Goal: Information Seeking & Learning: Learn about a topic

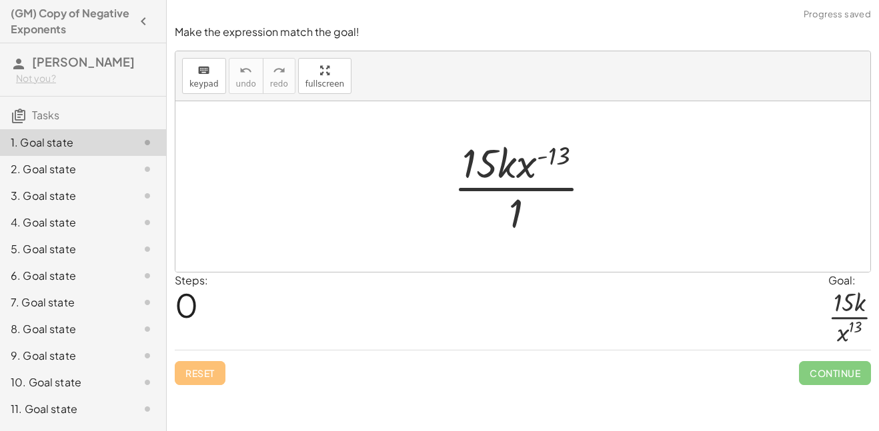
click at [521, 167] on div at bounding box center [528, 186] width 162 height 103
click at [554, 159] on div at bounding box center [528, 186] width 162 height 103
click at [520, 213] on div at bounding box center [528, 186] width 162 height 103
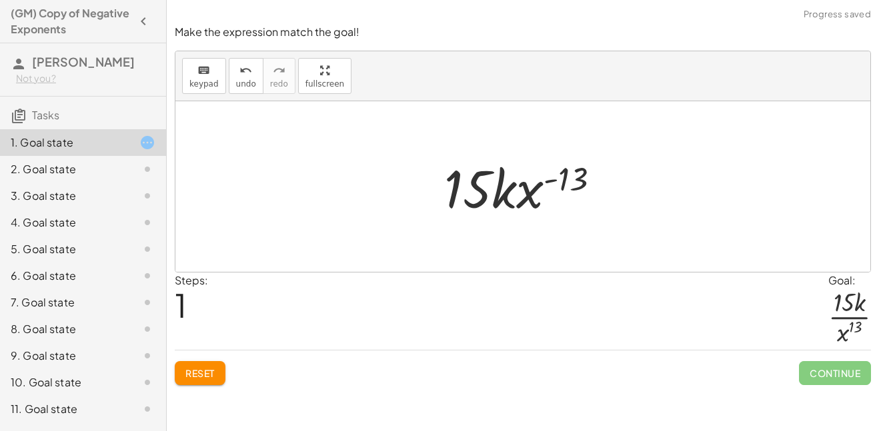
click at [540, 199] on div at bounding box center [527, 187] width 180 height 69
click at [506, 187] on div at bounding box center [527, 187] width 180 height 69
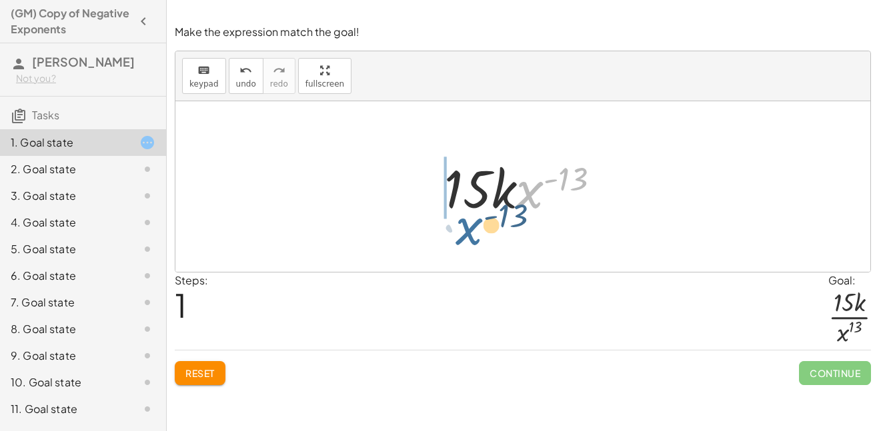
drag, startPoint x: 518, startPoint y: 193, endPoint x: 421, endPoint y: 233, distance: 104.7
click at [421, 233] on div "· 15 · k · x ( - 13 ) · 1 · x ( - 13 ) · 15 · k · x ( - 13 )" at bounding box center [522, 186] width 695 height 171
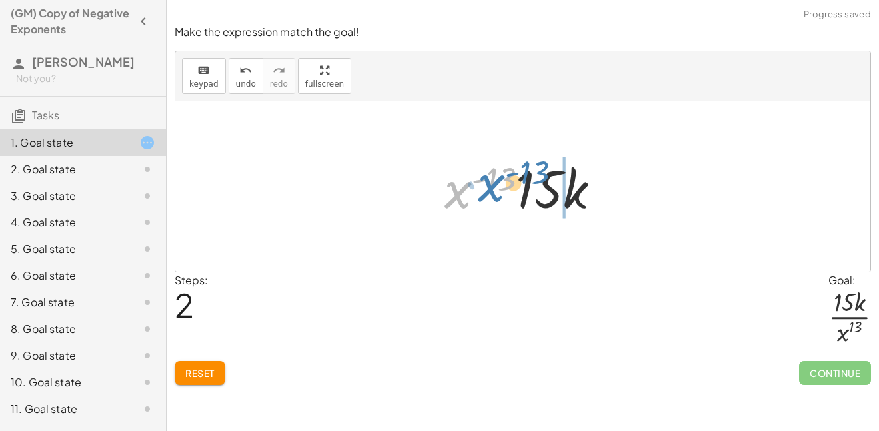
drag, startPoint x: 463, startPoint y: 195, endPoint x: 643, endPoint y: 201, distance: 180.1
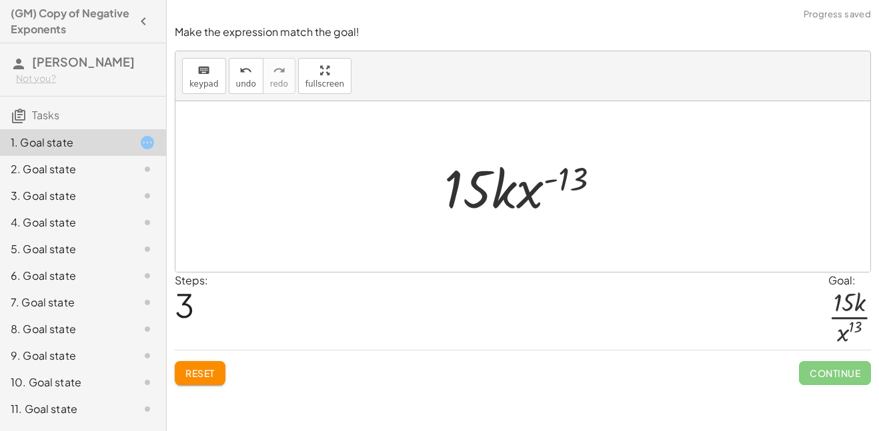
click at [193, 366] on button "Reset" at bounding box center [200, 373] width 51 height 24
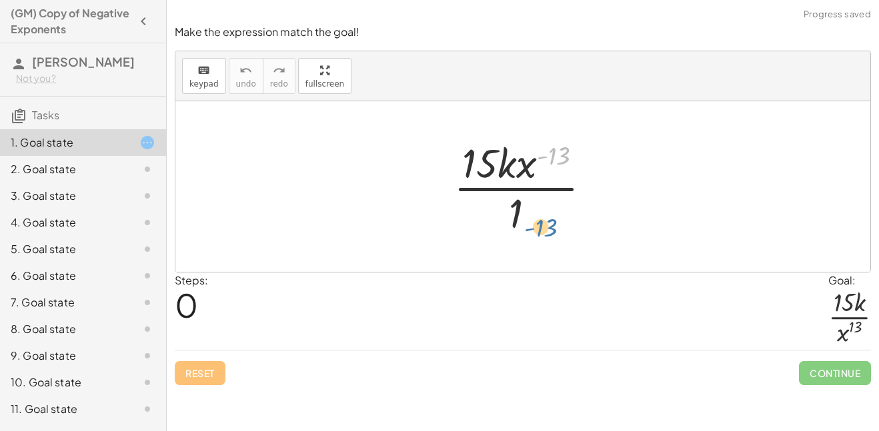
drag, startPoint x: 564, startPoint y: 155, endPoint x: 549, endPoint y: 224, distance: 70.2
click at [549, 224] on div at bounding box center [528, 186] width 162 height 103
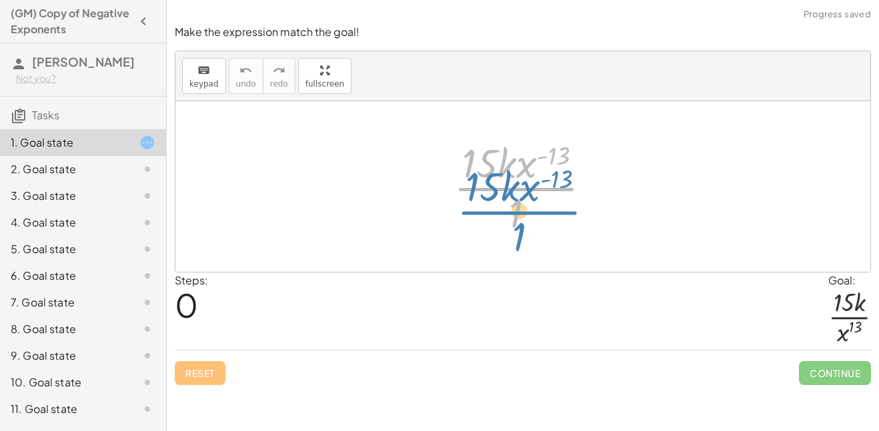
click at [532, 185] on div at bounding box center [528, 186] width 162 height 103
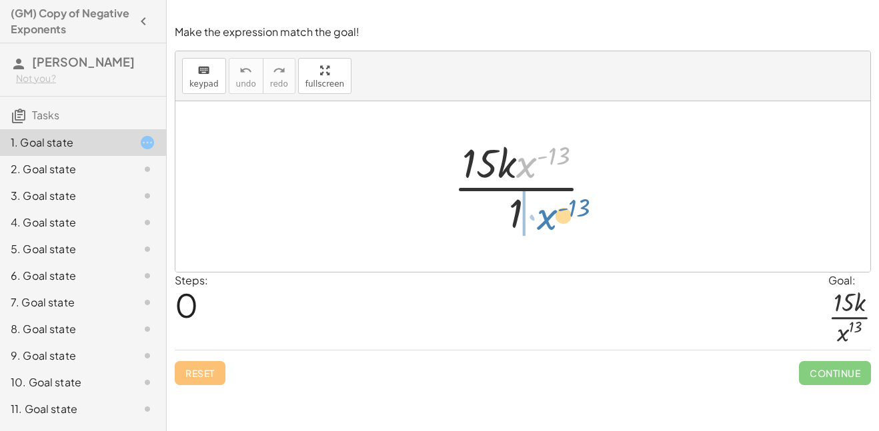
drag, startPoint x: 530, startPoint y: 165, endPoint x: 532, endPoint y: 218, distance: 52.8
click at [532, 218] on div at bounding box center [528, 186] width 162 height 103
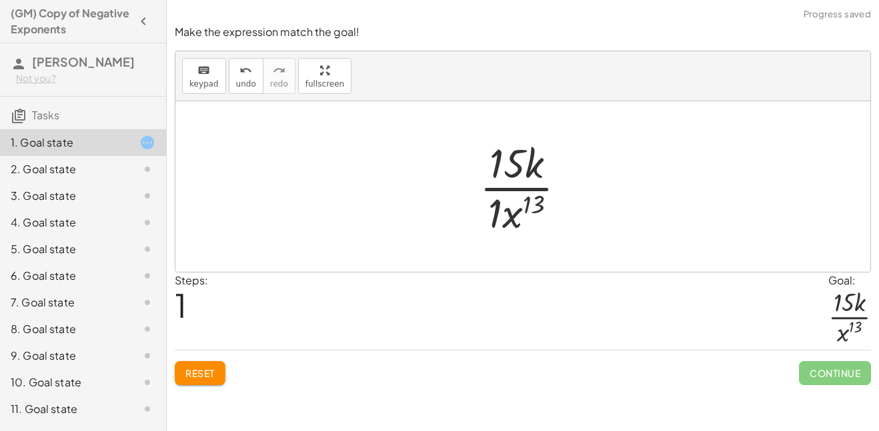
click at [501, 216] on div at bounding box center [528, 186] width 111 height 103
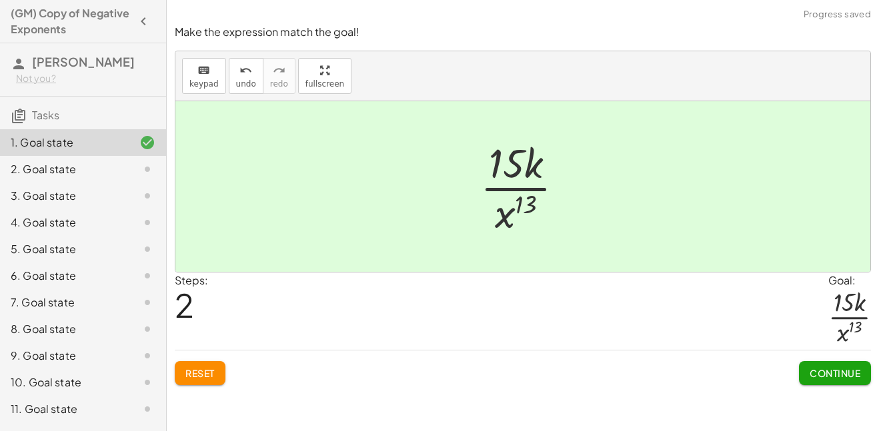
click at [818, 377] on span "Continue" at bounding box center [835, 373] width 51 height 12
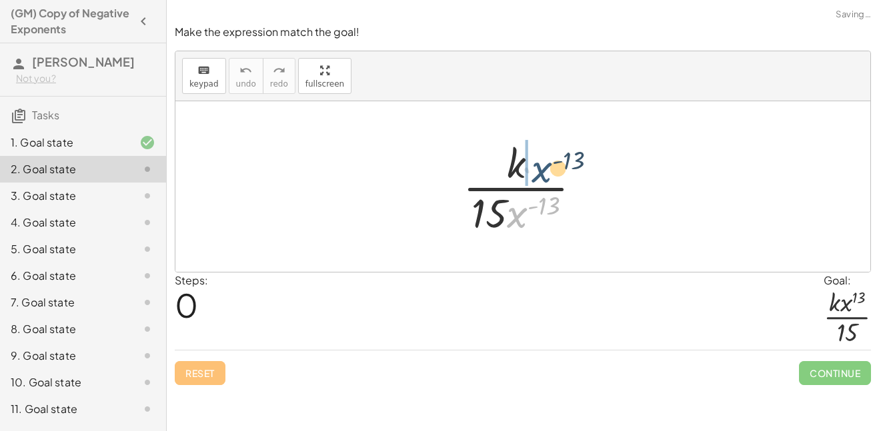
drag, startPoint x: 517, startPoint y: 223, endPoint x: 537, endPoint y: 169, distance: 57.6
click at [537, 169] on div at bounding box center [527, 186] width 143 height 103
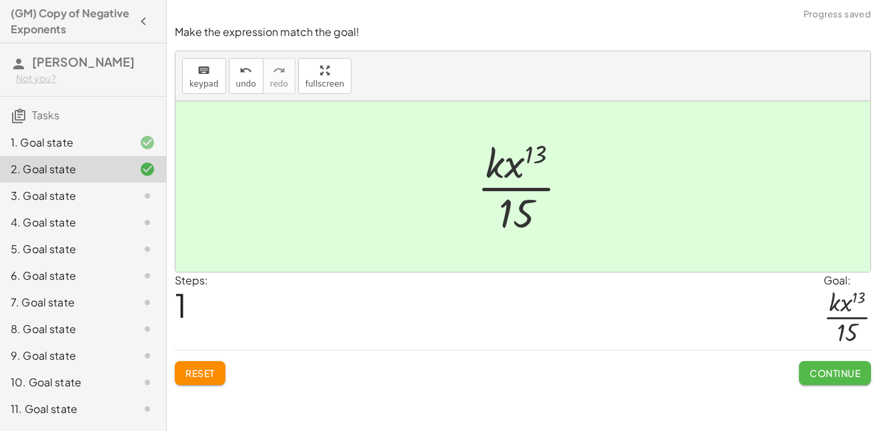
click at [812, 363] on button "Continue" at bounding box center [835, 373] width 72 height 24
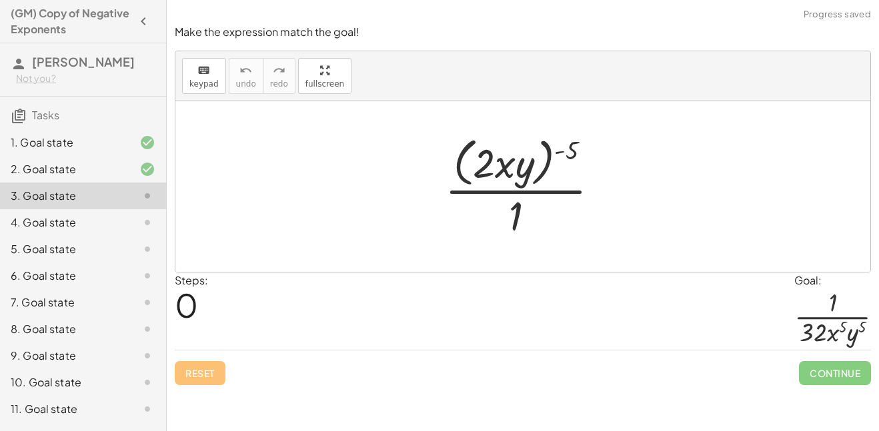
click at [516, 335] on div "Steps: 0 Goal: · 1 · 32 · x 5 · y 5" at bounding box center [523, 312] width 696 height 78
click at [574, 151] on div at bounding box center [527, 186] width 179 height 109
drag, startPoint x: 572, startPoint y: 151, endPoint x: 498, endPoint y: 157, distance: 74.3
click at [498, 157] on div at bounding box center [527, 186] width 179 height 109
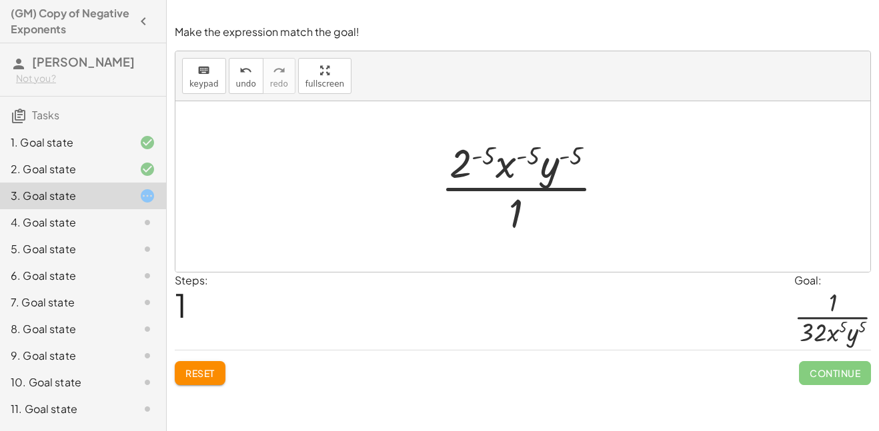
click at [462, 166] on div at bounding box center [527, 186] width 187 height 103
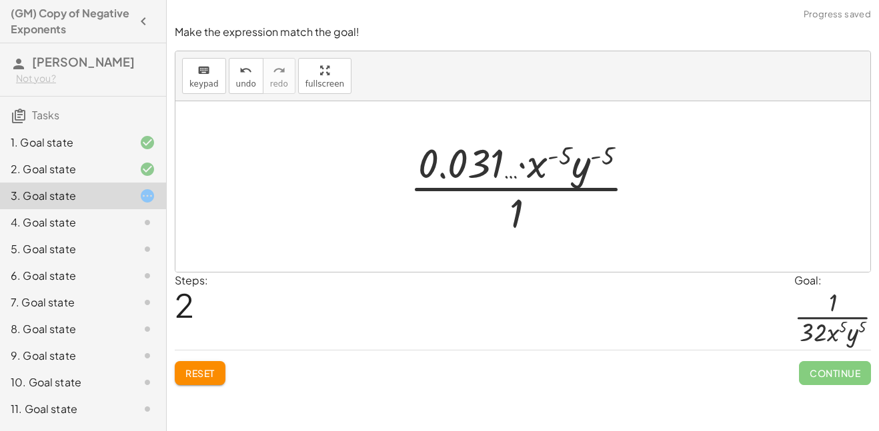
click at [481, 166] on div at bounding box center [528, 186] width 250 height 103
click at [236, 80] on span "undo" at bounding box center [246, 83] width 20 height 9
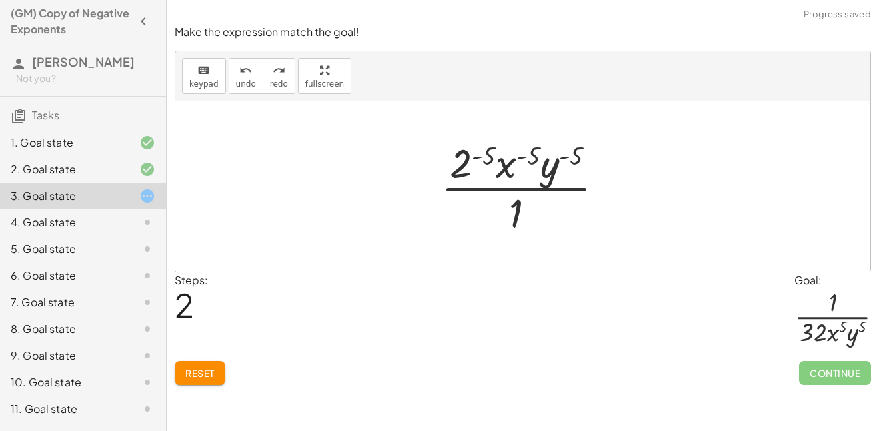
click at [513, 169] on div at bounding box center [527, 186] width 187 height 103
click at [553, 173] on div at bounding box center [527, 186] width 187 height 103
drag, startPoint x: 553, startPoint y: 173, endPoint x: 495, endPoint y: 166, distance: 58.4
drag, startPoint x: 517, startPoint y: 205, endPoint x: 596, endPoint y: 159, distance: 91.2
click at [596, 159] on div at bounding box center [527, 186] width 187 height 103
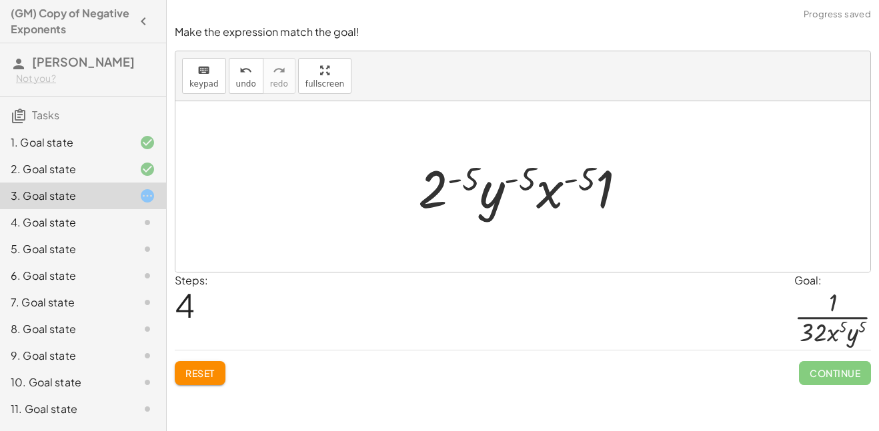
click at [605, 195] on div at bounding box center [527, 187] width 233 height 69
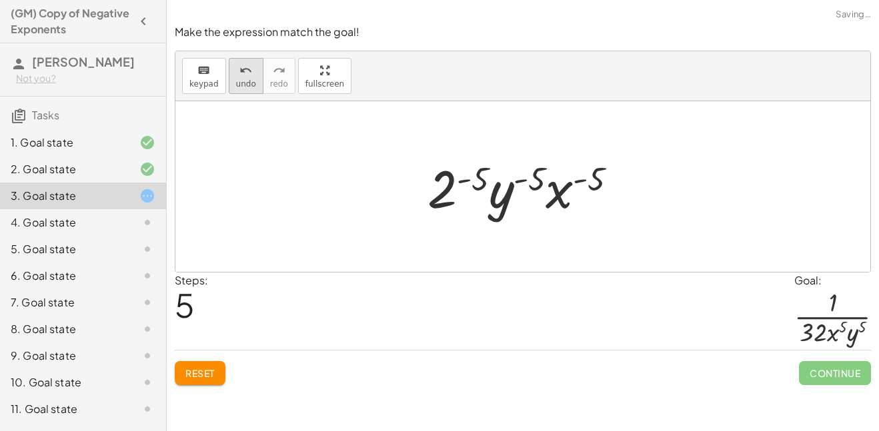
click at [245, 88] on span "undo" at bounding box center [246, 83] width 20 height 9
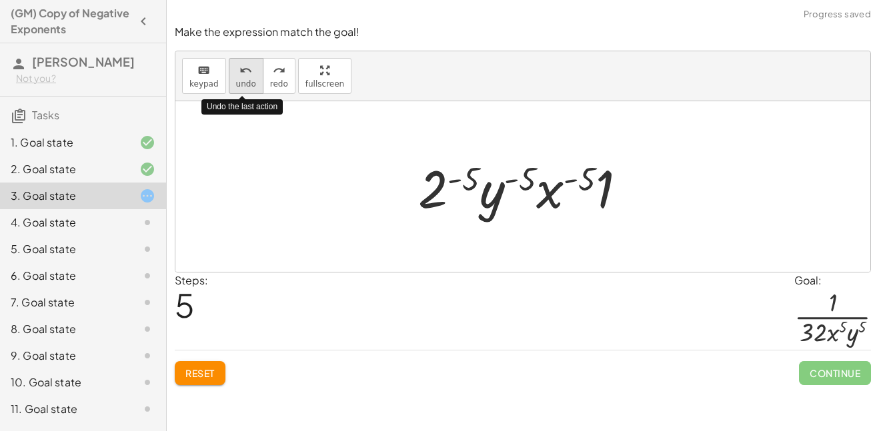
click at [245, 88] on span "undo" at bounding box center [246, 83] width 20 height 9
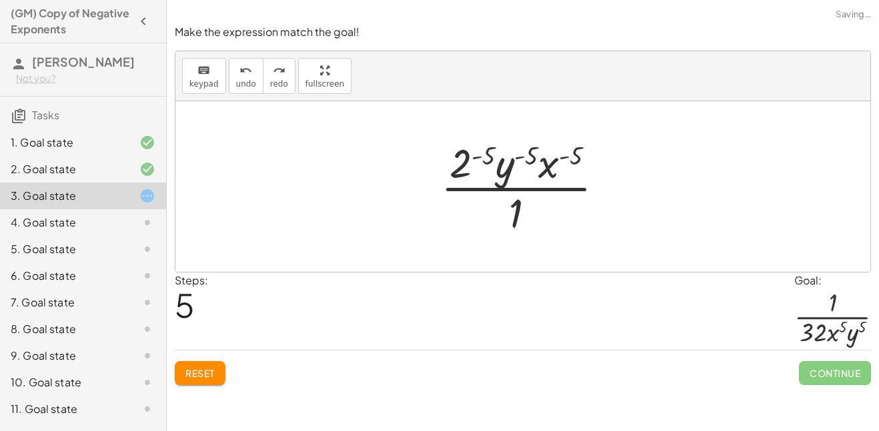
click at [460, 169] on div at bounding box center [527, 186] width 187 height 103
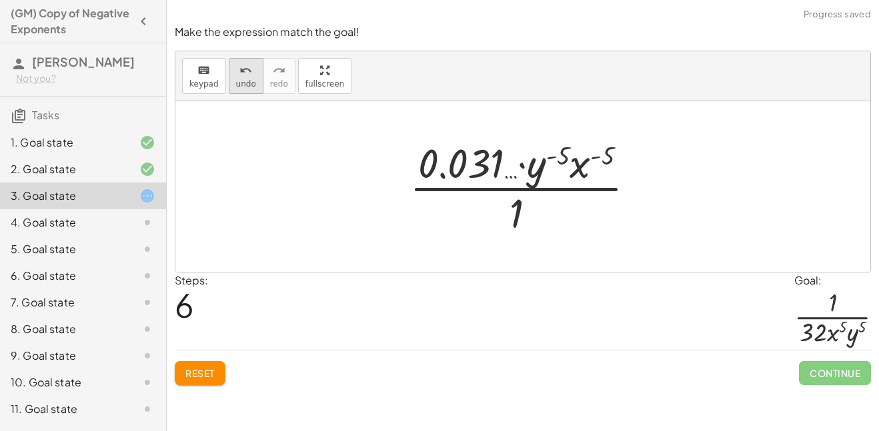
click at [229, 74] on button "undo undo" at bounding box center [246, 76] width 35 height 36
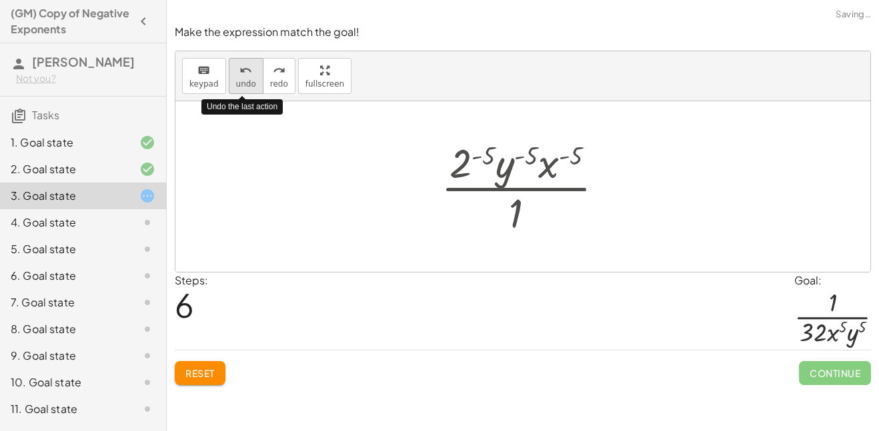
click at [229, 74] on button "undo undo" at bounding box center [246, 76] width 35 height 36
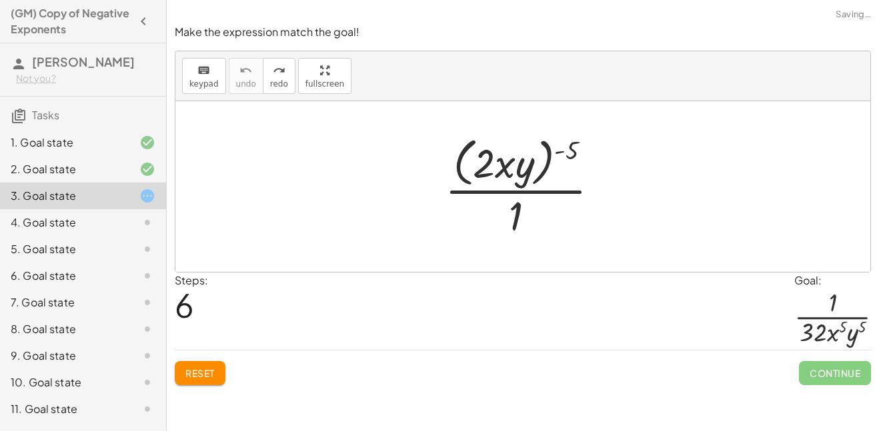
click at [496, 174] on div at bounding box center [527, 186] width 179 height 109
drag, startPoint x: 496, startPoint y: 174, endPoint x: 514, endPoint y: 199, distance: 30.5
click at [514, 199] on div at bounding box center [527, 186] width 179 height 109
drag, startPoint x: 497, startPoint y: 161, endPoint x: 536, endPoint y: 222, distance: 72.9
click at [536, 222] on div at bounding box center [527, 186] width 179 height 109
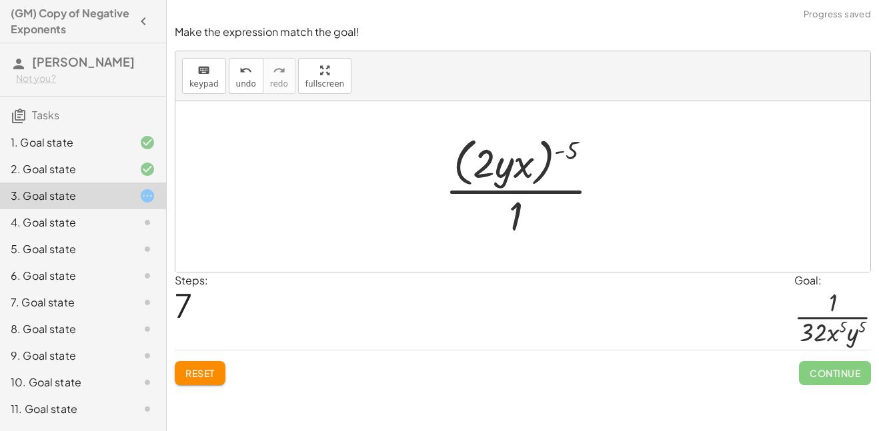
click at [568, 155] on div at bounding box center [527, 186] width 179 height 109
drag, startPoint x: 568, startPoint y: 155, endPoint x: 488, endPoint y: 153, distance: 80.1
click at [488, 153] on div at bounding box center [527, 186] width 179 height 109
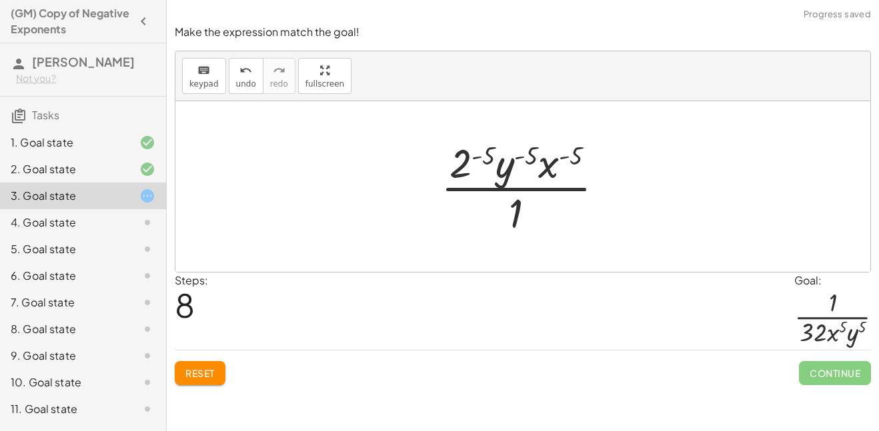
click at [482, 155] on div at bounding box center [527, 186] width 187 height 103
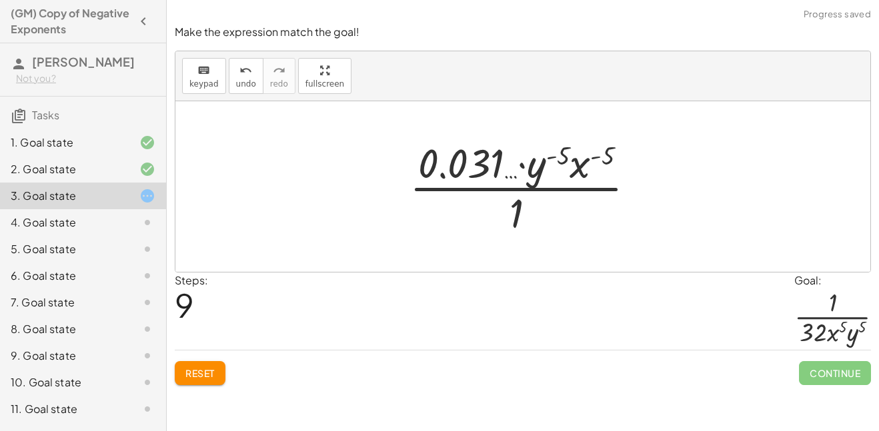
click at [552, 159] on div at bounding box center [528, 186] width 250 height 103
click at [588, 162] on div at bounding box center [528, 186] width 250 height 103
click at [494, 161] on div at bounding box center [528, 186] width 250 height 103
click at [248, 83] on span "undo" at bounding box center [246, 83] width 20 height 9
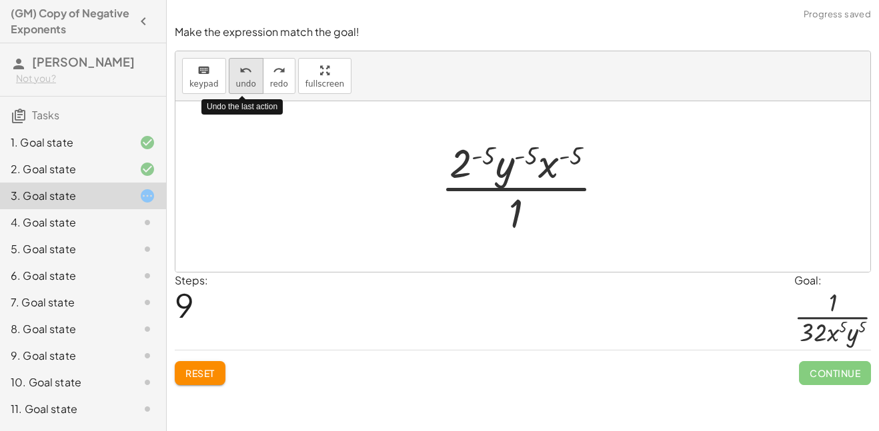
click at [248, 83] on span "undo" at bounding box center [246, 83] width 20 height 9
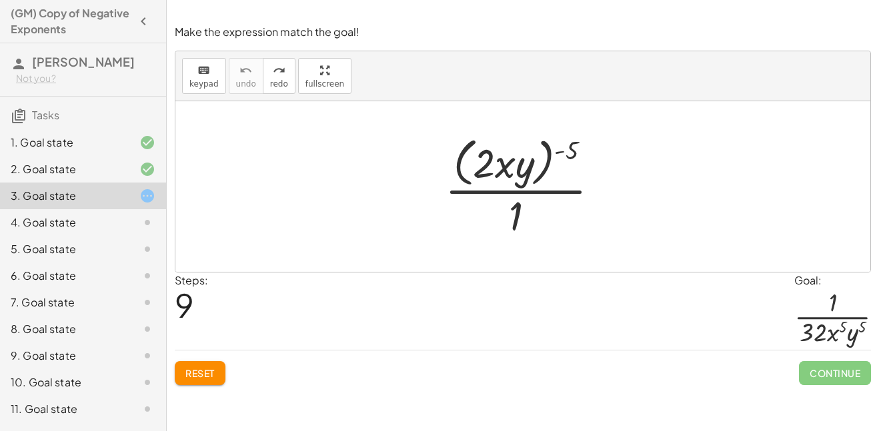
click at [488, 165] on div at bounding box center [527, 186] width 179 height 109
click at [508, 175] on div at bounding box center [527, 186] width 179 height 109
click at [517, 178] on div at bounding box center [527, 186] width 179 height 109
click at [213, 372] on span "Reset" at bounding box center [199, 373] width 29 height 12
drag, startPoint x: 572, startPoint y: 149, endPoint x: 512, endPoint y: 147, distance: 59.4
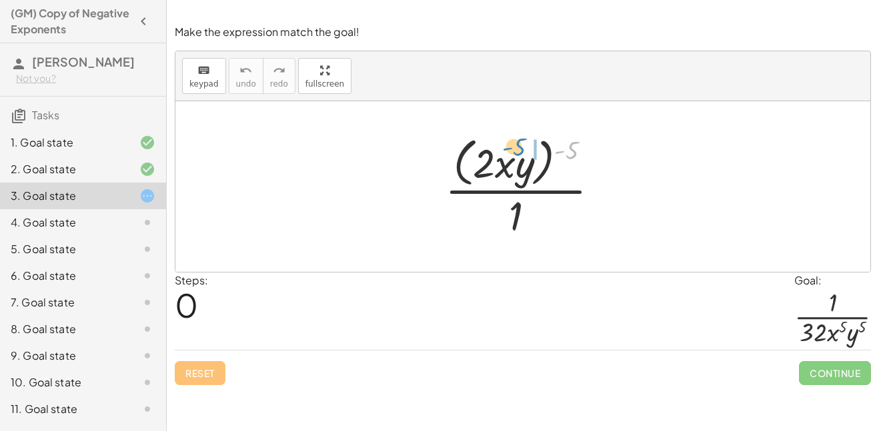
click at [512, 147] on div at bounding box center [527, 186] width 179 height 109
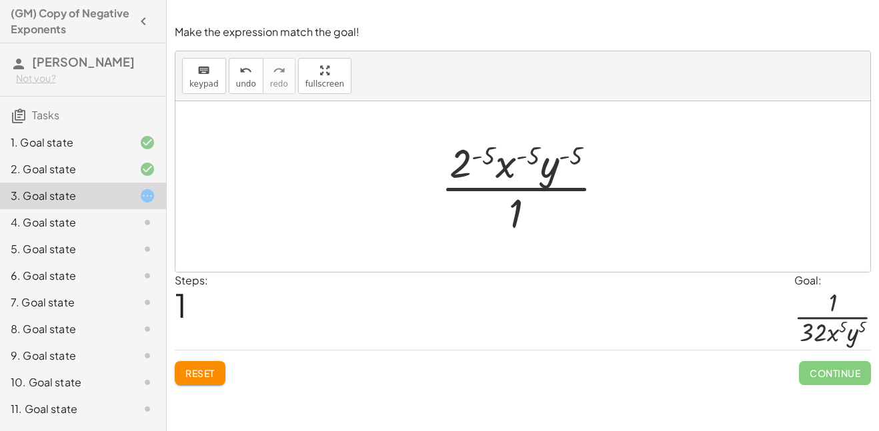
click at [192, 363] on button "Reset" at bounding box center [200, 373] width 51 height 24
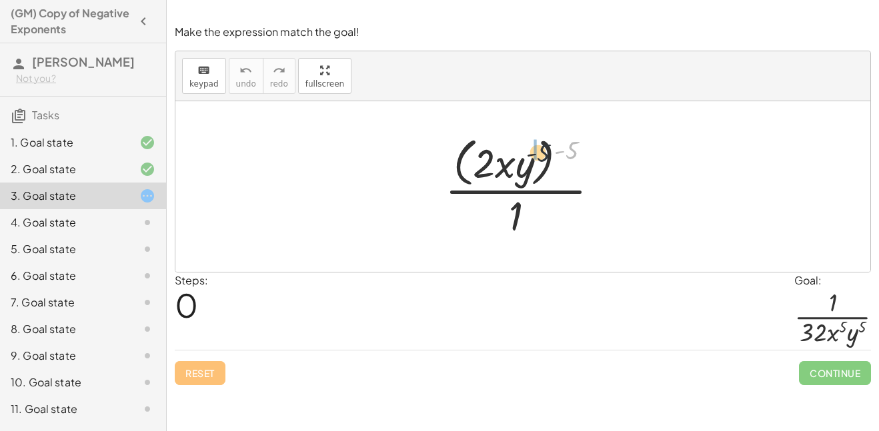
drag, startPoint x: 576, startPoint y: 147, endPoint x: 526, endPoint y: 153, distance: 51.0
click at [526, 153] on div at bounding box center [527, 186] width 179 height 109
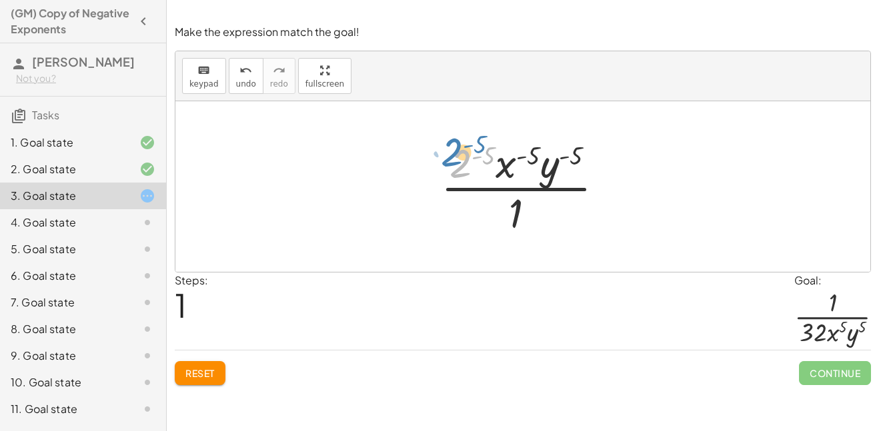
drag, startPoint x: 458, startPoint y: 163, endPoint x: 448, endPoint y: 151, distance: 15.2
click at [448, 151] on div at bounding box center [527, 186] width 187 height 103
drag, startPoint x: 510, startPoint y: 173, endPoint x: 470, endPoint y: 227, distance: 66.8
click at [470, 227] on div at bounding box center [527, 186] width 187 height 103
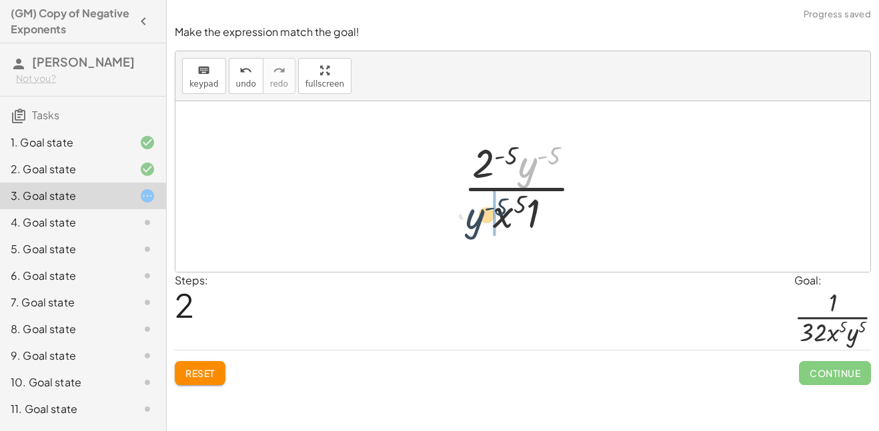
drag, startPoint x: 498, startPoint y: 194, endPoint x: 480, endPoint y: 221, distance: 32.7
click at [480, 221] on div at bounding box center [528, 186] width 143 height 103
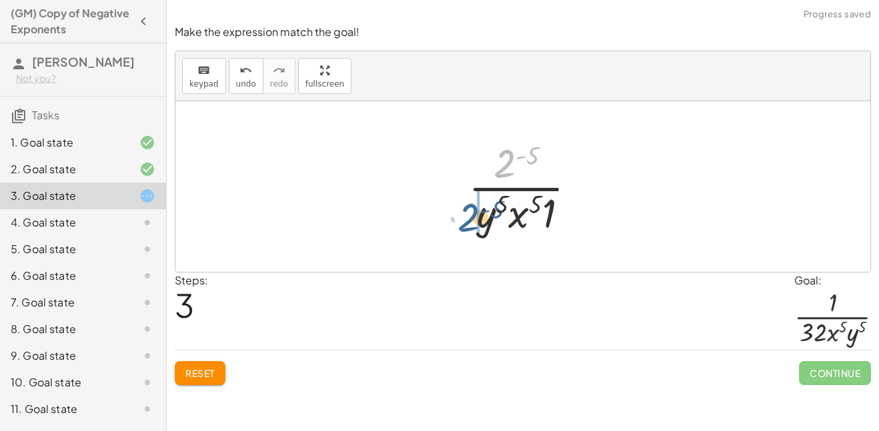
drag, startPoint x: 506, startPoint y: 161, endPoint x: 462, endPoint y: 215, distance: 69.3
click at [462, 215] on div at bounding box center [528, 186] width 133 height 103
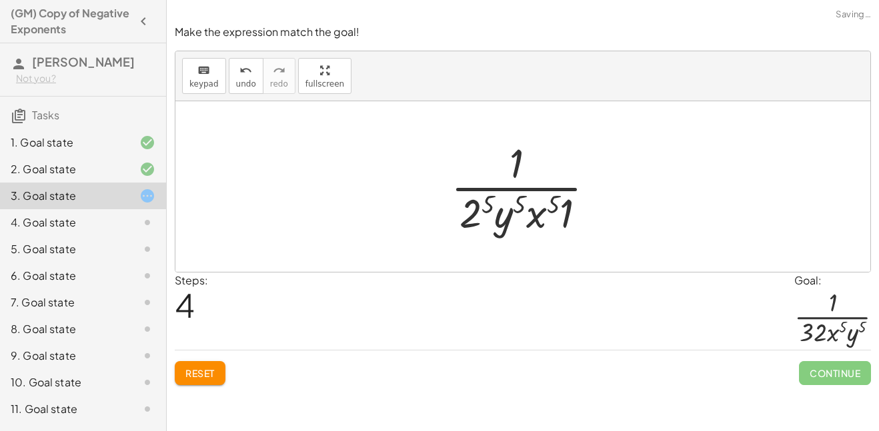
click at [566, 220] on div at bounding box center [528, 186] width 168 height 103
click at [476, 217] on div at bounding box center [528, 186] width 154 height 103
drag, startPoint x: 539, startPoint y: 218, endPoint x: 477, endPoint y: 215, distance: 62.1
click at [477, 215] on div at bounding box center [528, 186] width 164 height 103
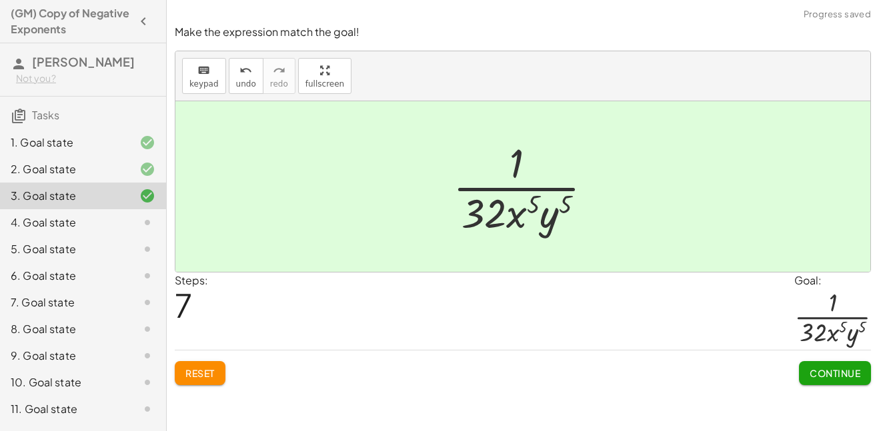
click at [842, 377] on span "Continue" at bounding box center [835, 373] width 51 height 12
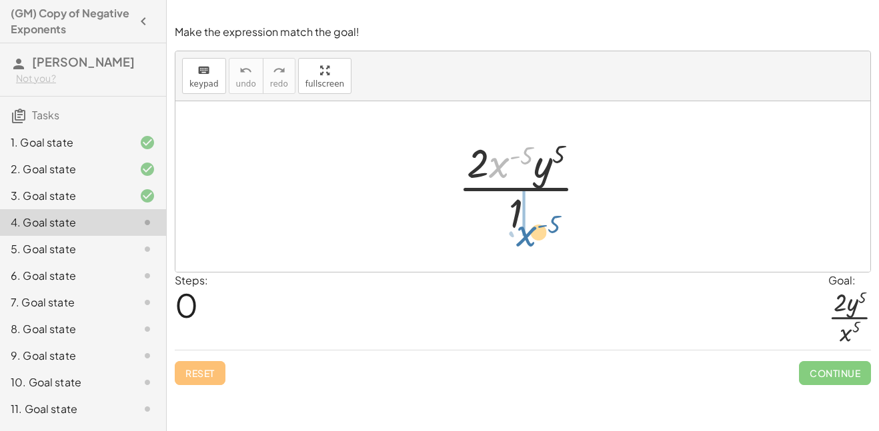
drag, startPoint x: 497, startPoint y: 165, endPoint x: 524, endPoint y: 223, distance: 64.1
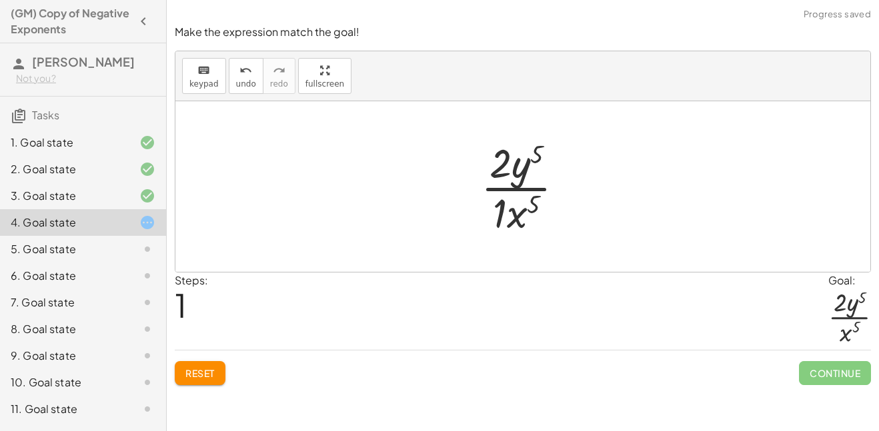
click at [499, 215] on div at bounding box center [527, 186] width 107 height 103
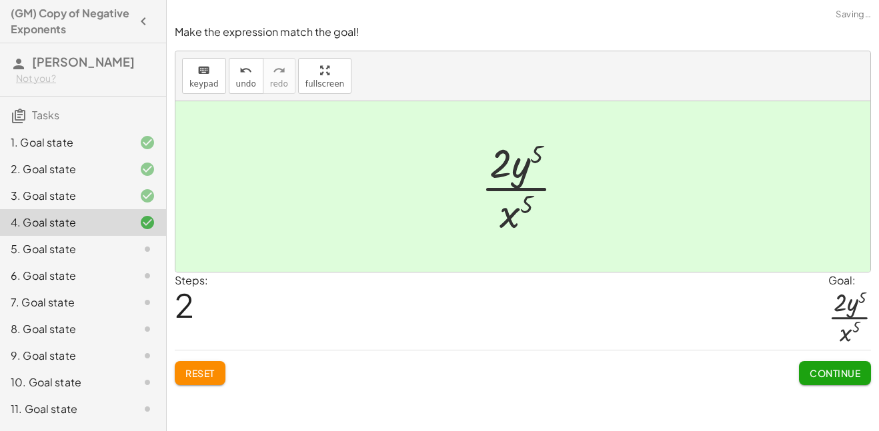
click at [831, 371] on span "Continue" at bounding box center [835, 373] width 51 height 12
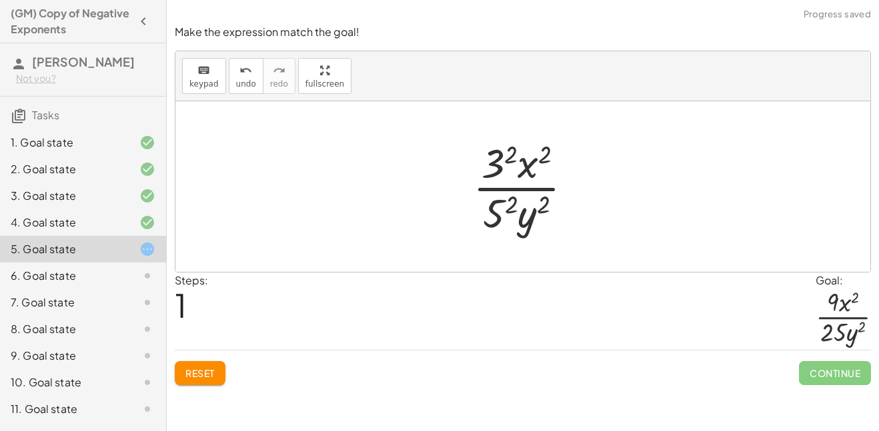
click at [504, 209] on div at bounding box center [528, 186] width 124 height 103
click at [490, 169] on div at bounding box center [527, 186] width 129 height 103
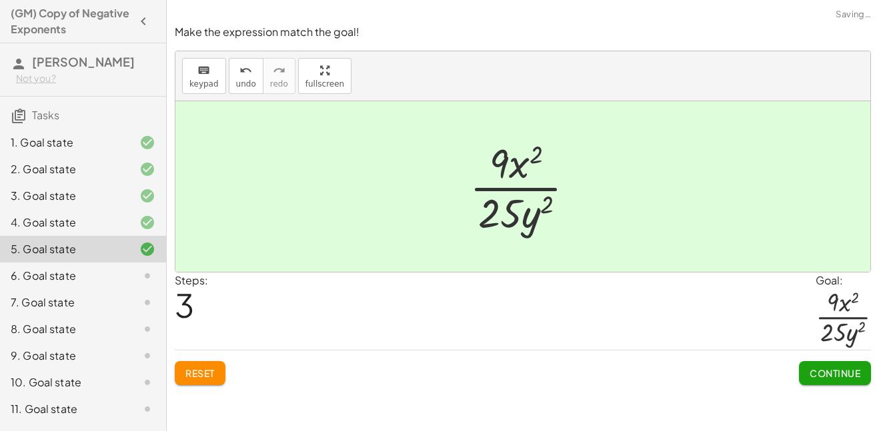
click at [866, 377] on button "Continue" at bounding box center [835, 373] width 72 height 24
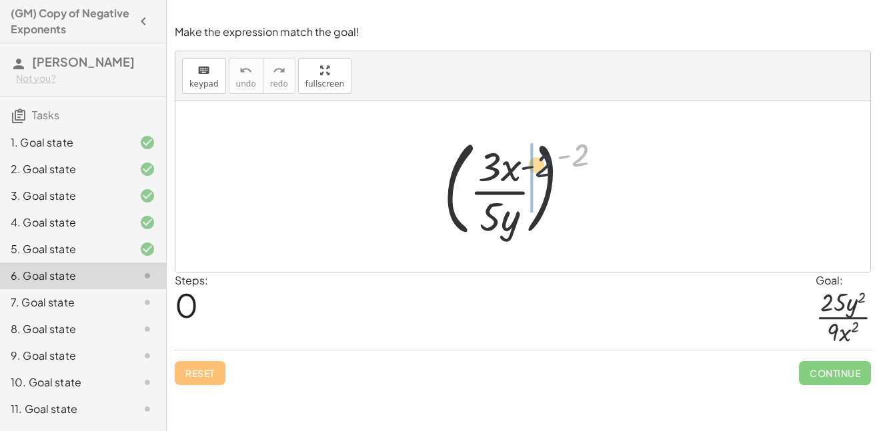
drag, startPoint x: 576, startPoint y: 153, endPoint x: 532, endPoint y: 167, distance: 46.0
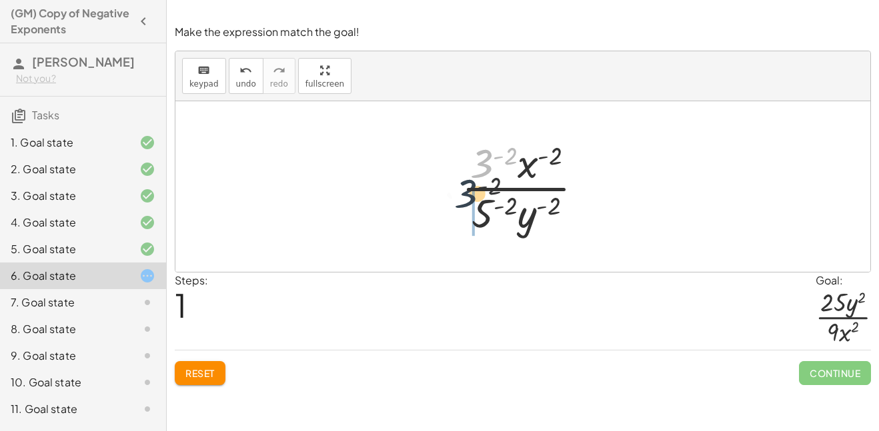
drag, startPoint x: 486, startPoint y: 177, endPoint x: 455, endPoint y: 219, distance: 52.6
click at [455, 219] on div at bounding box center [528, 186] width 146 height 103
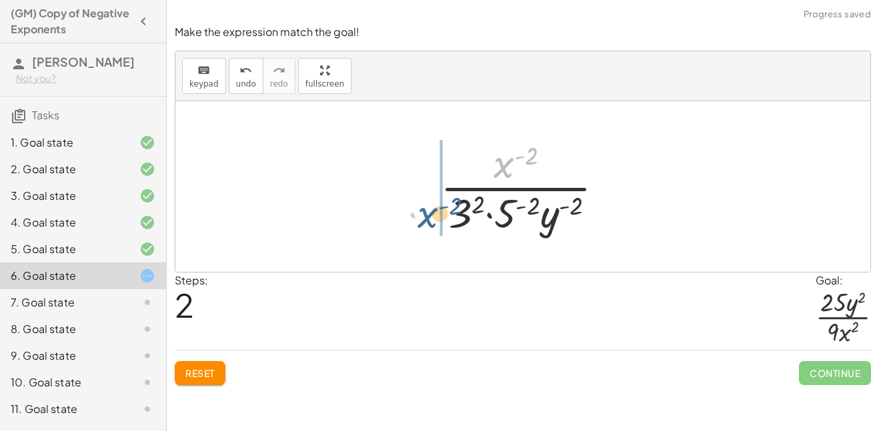
drag, startPoint x: 504, startPoint y: 161, endPoint x: 419, endPoint y: 215, distance: 100.1
click at [419, 215] on div "( · 3 · x · 5 · y ) ( - 2 ) · 3 ( - 2 ) · x ( - 2 ) · 5 ( - 2 ) · y ( - 2 ) · x…" at bounding box center [522, 186] width 695 height 171
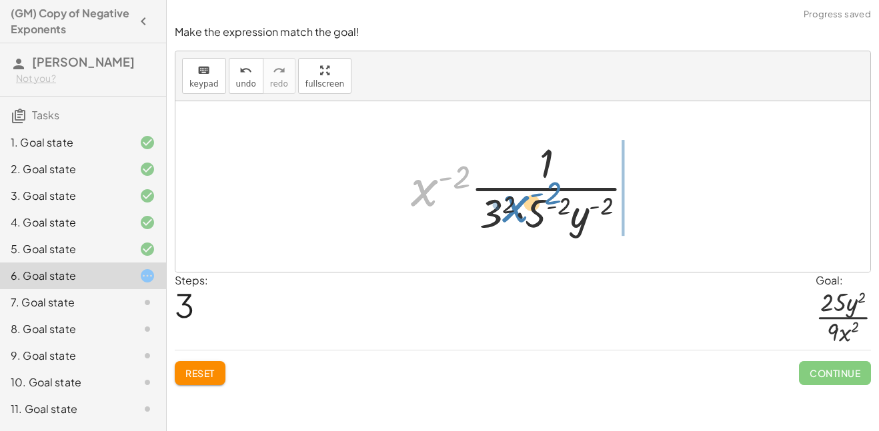
drag, startPoint x: 439, startPoint y: 195, endPoint x: 563, endPoint y: 214, distance: 125.4
click at [563, 214] on div at bounding box center [528, 186] width 248 height 103
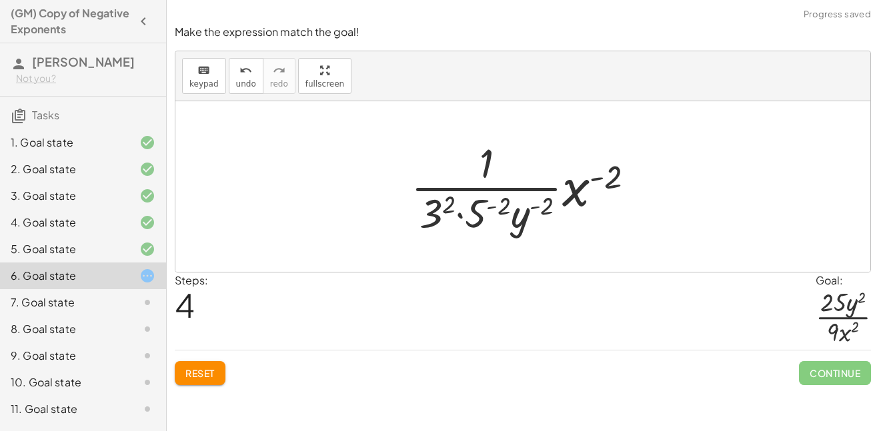
click at [229, 53] on div "keyboard keypad undo [PERSON_NAME] redo fullscreen" at bounding box center [522, 76] width 695 height 50
click at [240, 70] on icon "undo" at bounding box center [245, 71] width 13 height 16
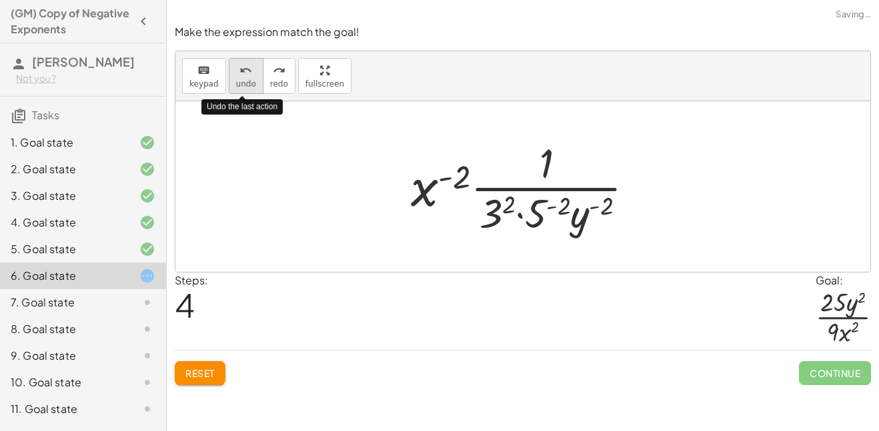
click at [240, 70] on icon "undo" at bounding box center [245, 71] width 13 height 16
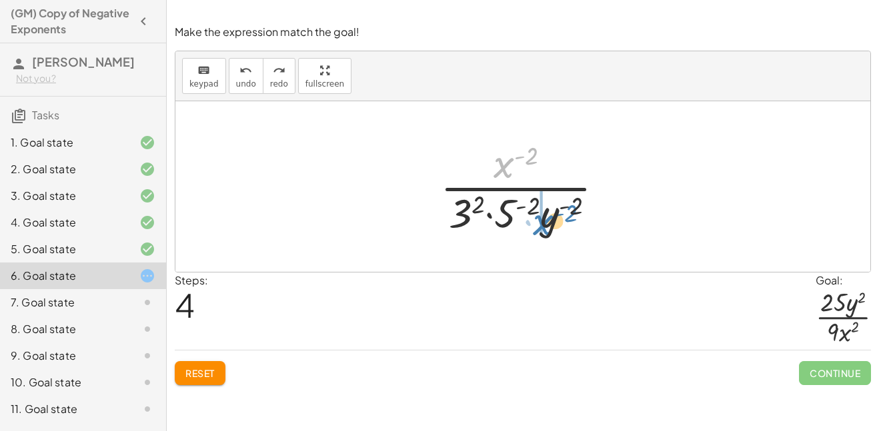
drag, startPoint x: 506, startPoint y: 167, endPoint x: 541, endPoint y: 224, distance: 67.0
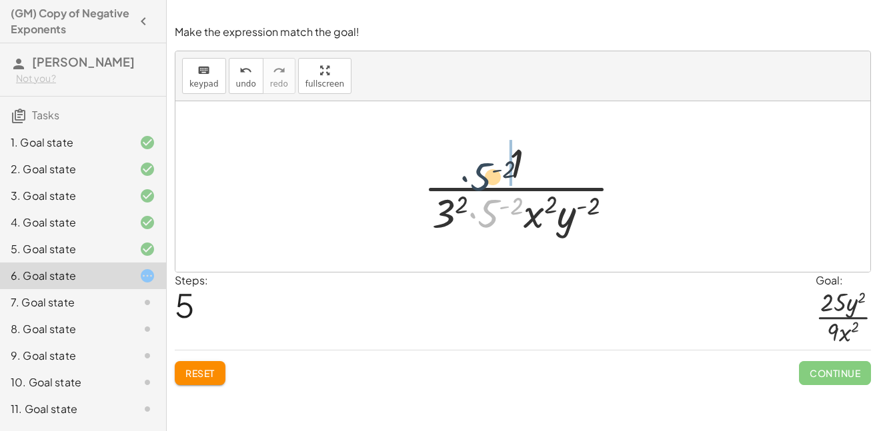
drag, startPoint x: 487, startPoint y: 218, endPoint x: 479, endPoint y: 178, distance: 40.8
click at [479, 178] on div at bounding box center [528, 186] width 222 height 103
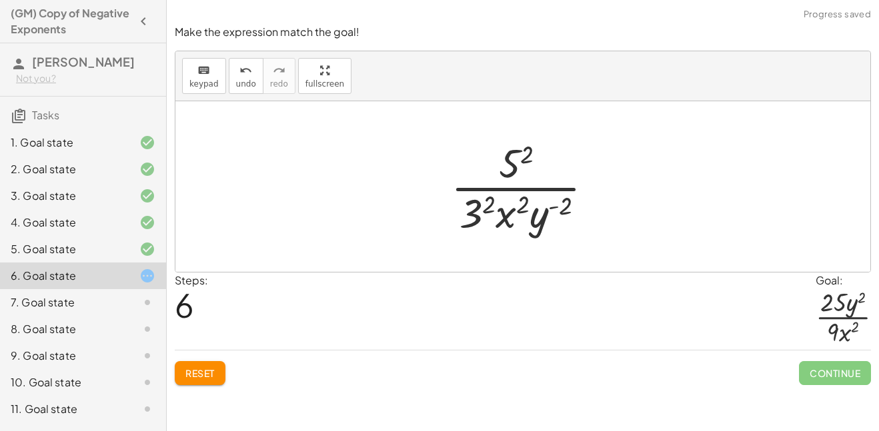
click at [508, 167] on div at bounding box center [527, 186] width 167 height 103
click at [539, 225] on div at bounding box center [527, 186] width 167 height 103
drag, startPoint x: 544, startPoint y: 225, endPoint x: 552, endPoint y: 165, distance: 60.6
click at [552, 165] on div at bounding box center [527, 186] width 167 height 103
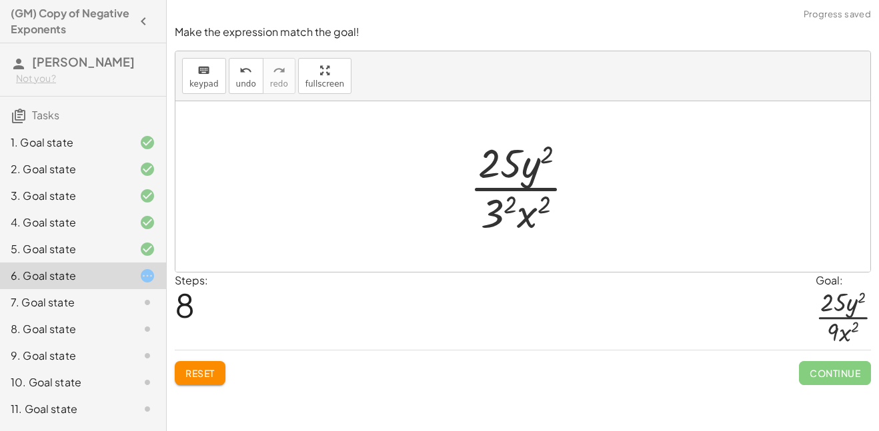
click at [500, 215] on div at bounding box center [527, 186] width 129 height 103
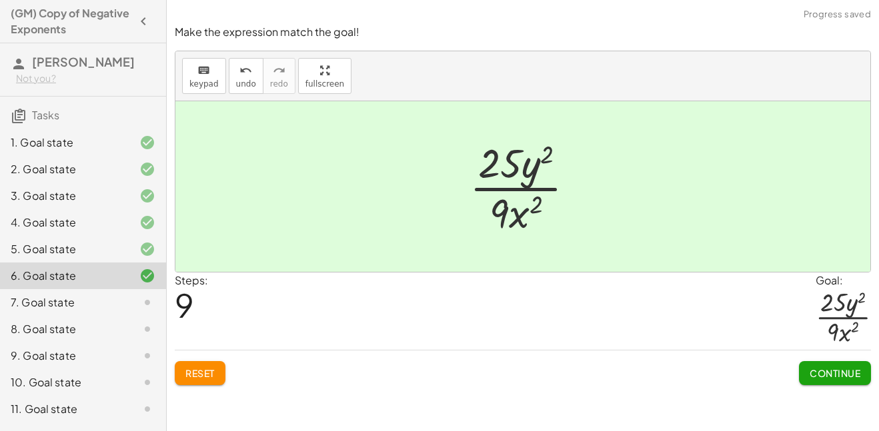
click at [831, 381] on button "Continue" at bounding box center [835, 373] width 72 height 24
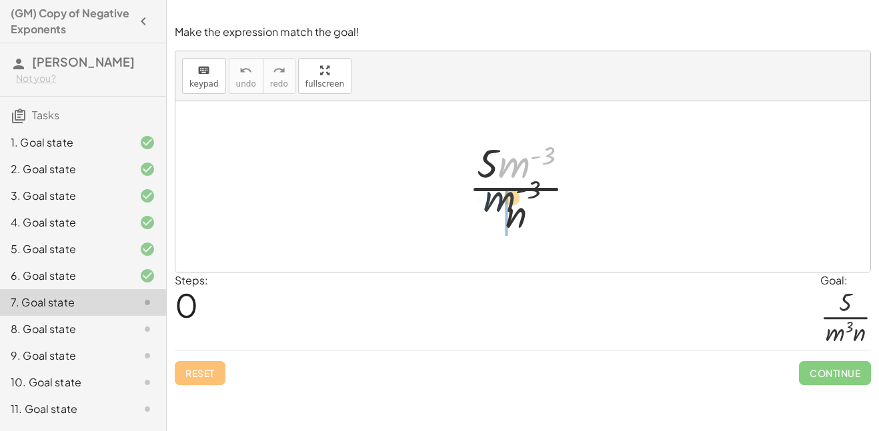
drag, startPoint x: 517, startPoint y: 167, endPoint x: 488, endPoint y: 212, distance: 53.7
click at [488, 212] on div at bounding box center [528, 186] width 132 height 103
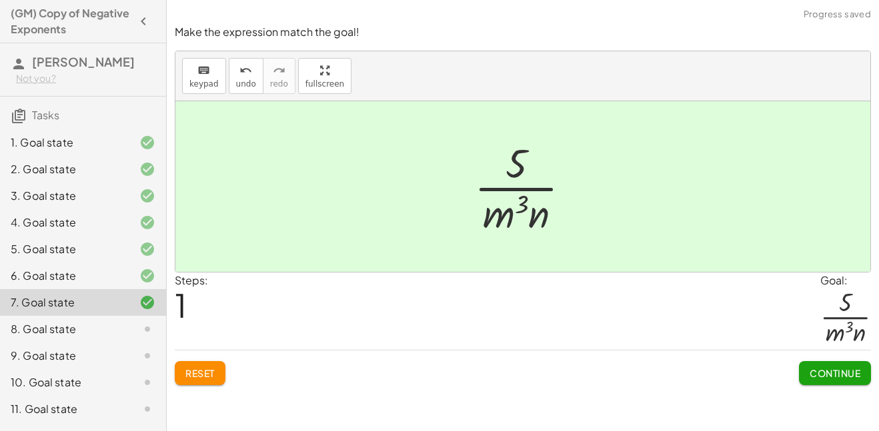
click at [815, 382] on button "Continue" at bounding box center [835, 373] width 72 height 24
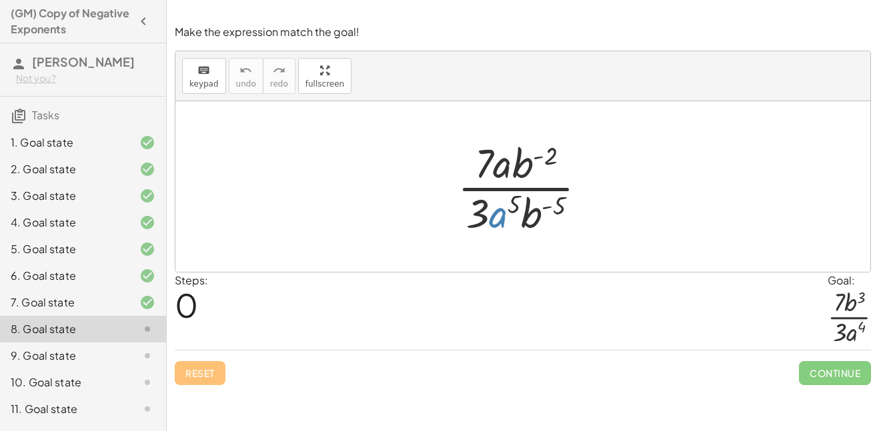
click at [502, 211] on div at bounding box center [527, 186] width 153 height 103
drag, startPoint x: 533, startPoint y: 225, endPoint x: 545, endPoint y: 170, distance: 56.0
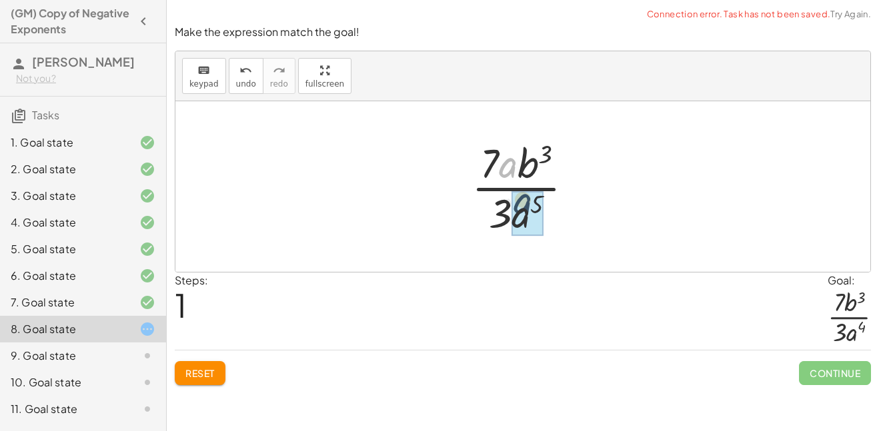
drag, startPoint x: 506, startPoint y: 173, endPoint x: 522, endPoint y: 214, distance: 43.7
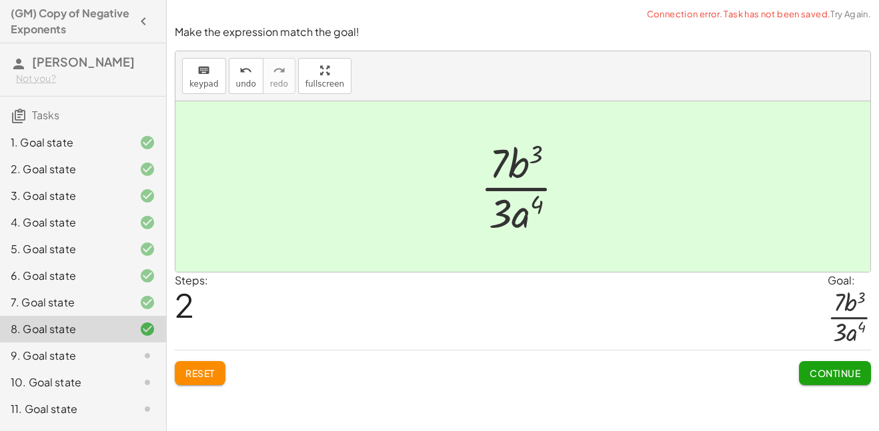
click at [857, 378] on span "Continue" at bounding box center [835, 373] width 51 height 12
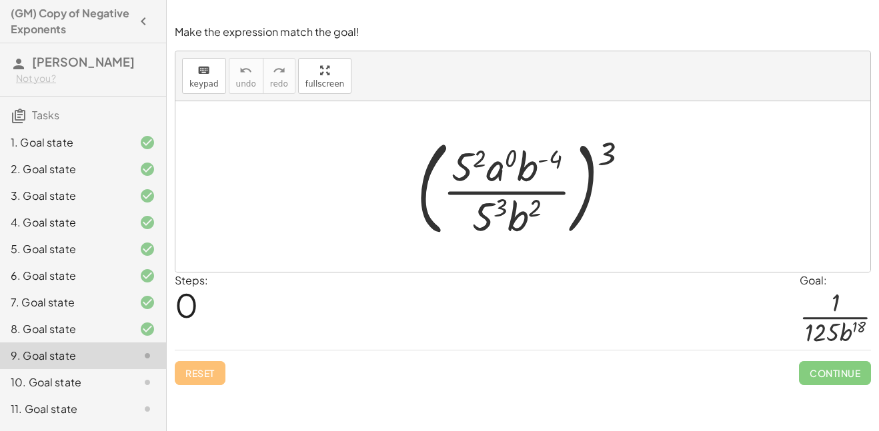
scroll to position [130, 0]
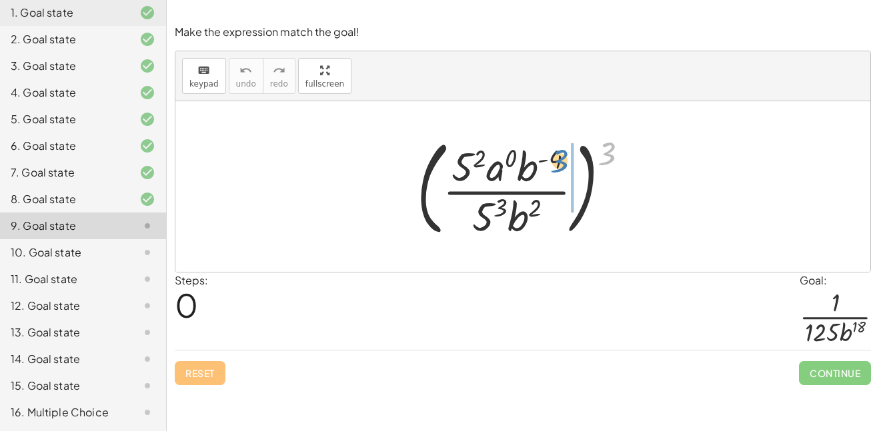
drag, startPoint x: 604, startPoint y: 153, endPoint x: 556, endPoint y: 165, distance: 48.8
click at [556, 165] on div at bounding box center [528, 186] width 236 height 111
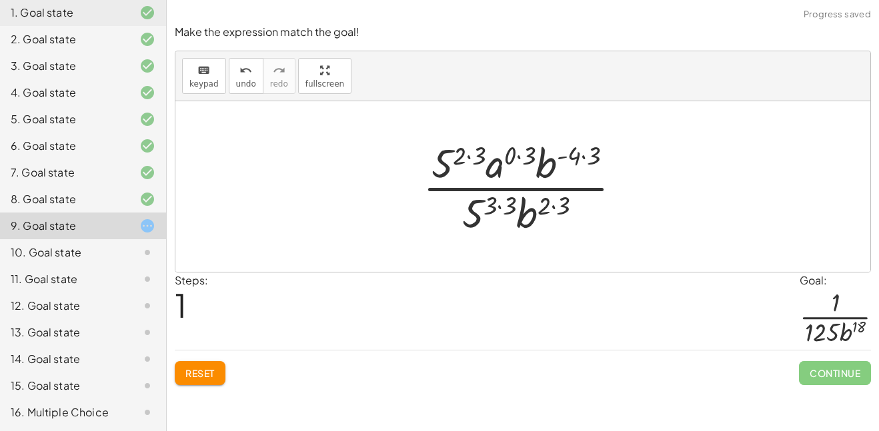
click at [460, 161] on div at bounding box center [527, 186] width 223 height 103
click at [449, 159] on div at bounding box center [527, 186] width 223 height 103
click at [464, 153] on div at bounding box center [527, 186] width 223 height 103
click at [491, 207] on div at bounding box center [527, 186] width 223 height 103
drag, startPoint x: 496, startPoint y: 168, endPoint x: 508, endPoint y: 160, distance: 14.4
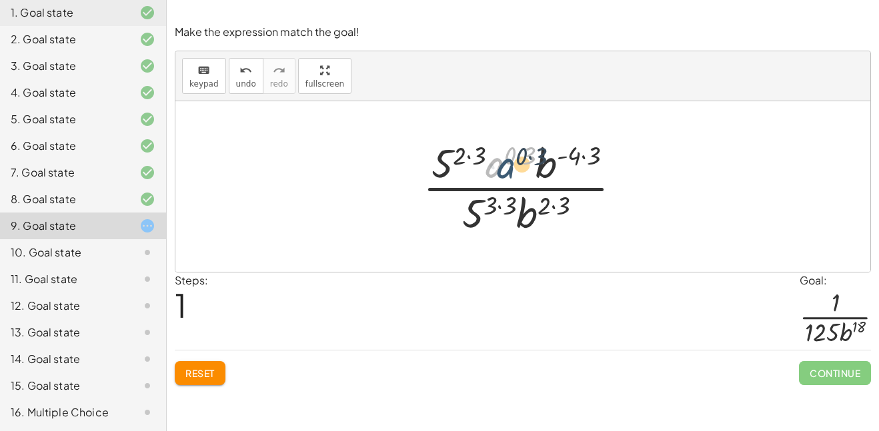
click at [508, 160] on div at bounding box center [527, 186] width 223 height 103
click at [521, 162] on div at bounding box center [527, 186] width 223 height 103
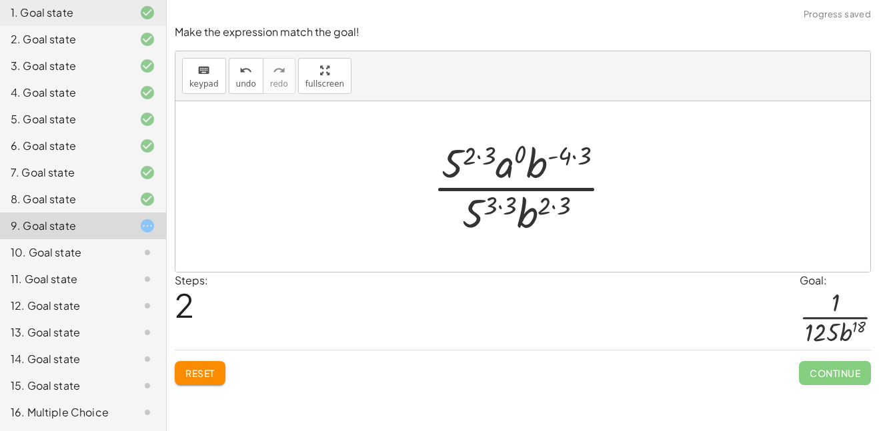
click at [566, 160] on div at bounding box center [527, 186] width 203 height 103
click at [578, 155] on div at bounding box center [527, 186] width 203 height 103
click at [578, 156] on div at bounding box center [527, 186] width 192 height 103
click at [487, 151] on div at bounding box center [527, 186] width 192 height 103
click at [504, 217] on div at bounding box center [528, 186] width 173 height 103
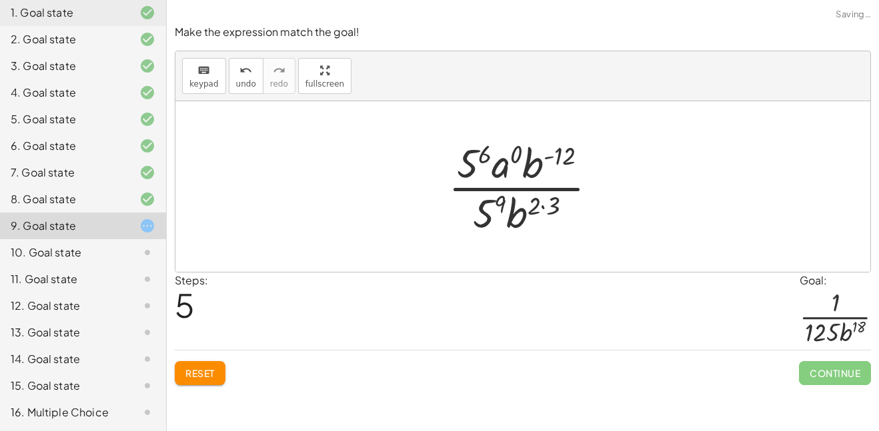
click at [554, 218] on div at bounding box center [528, 186] width 173 height 103
click at [501, 213] on div at bounding box center [528, 186] width 173 height 103
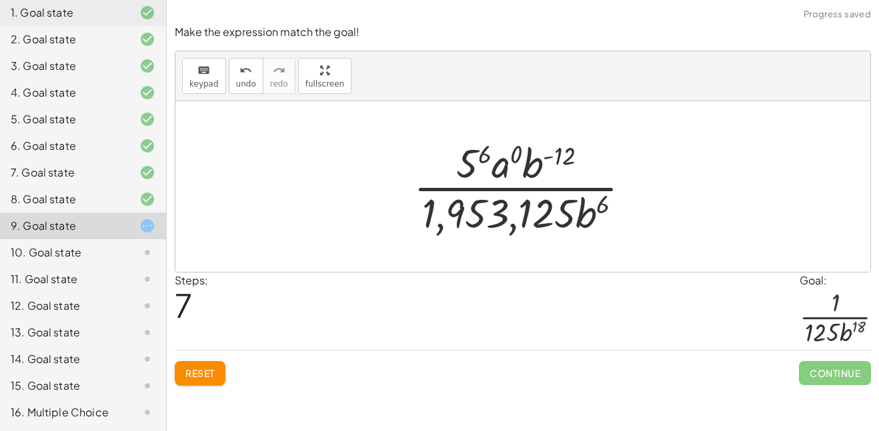
click at [473, 161] on div at bounding box center [527, 186] width 241 height 103
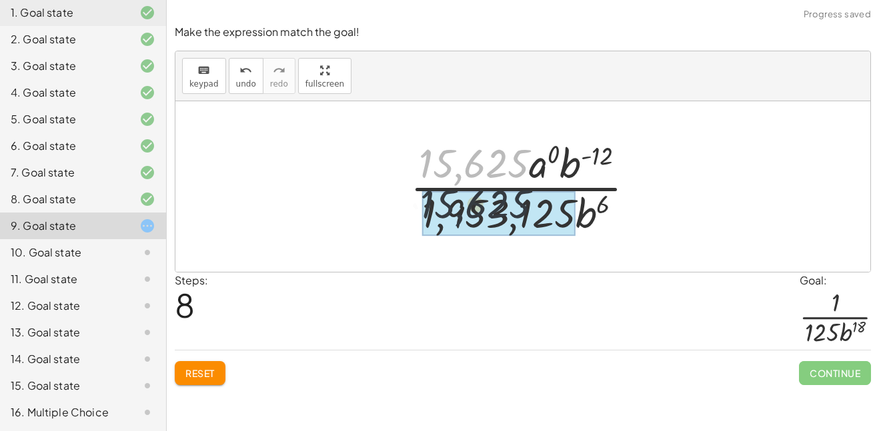
drag, startPoint x: 474, startPoint y: 164, endPoint x: 477, endPoint y: 221, distance: 57.4
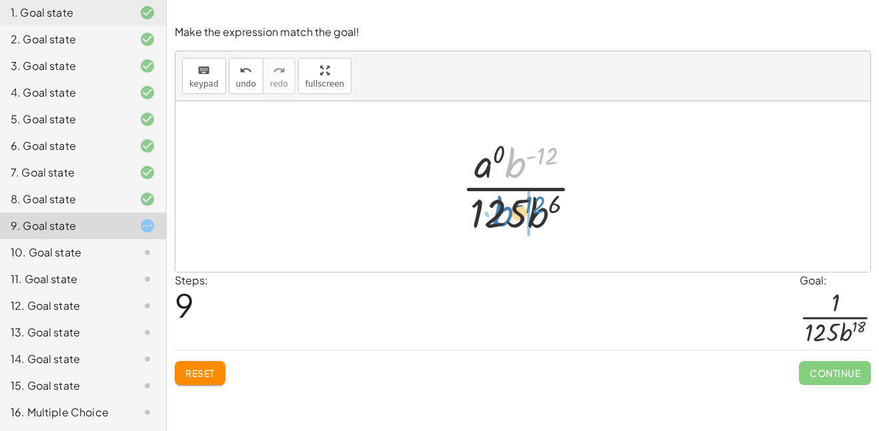
drag, startPoint x: 516, startPoint y: 169, endPoint x: 502, endPoint y: 219, distance: 51.3
click at [502, 219] on div at bounding box center [527, 186] width 145 height 103
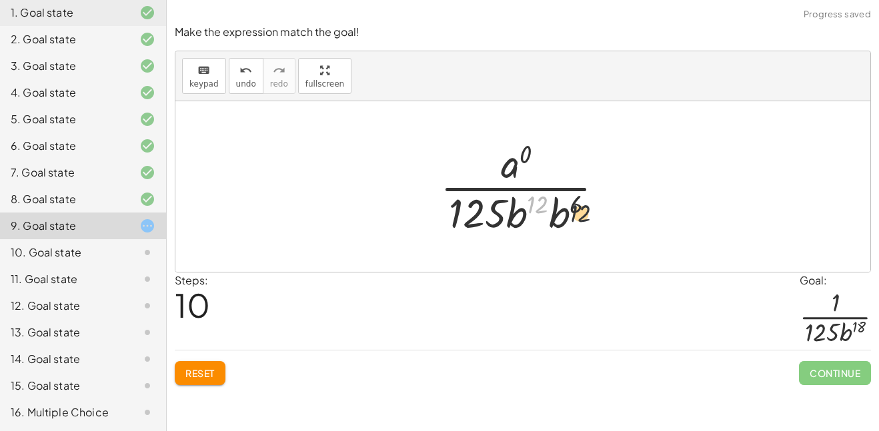
drag, startPoint x: 528, startPoint y: 209, endPoint x: 582, endPoint y: 219, distance: 54.3
click at [582, 219] on div at bounding box center [527, 186] width 188 height 103
drag, startPoint x: 514, startPoint y: 226, endPoint x: 557, endPoint y: 219, distance: 43.2
click at [557, 218] on div at bounding box center [527, 186] width 189 height 103
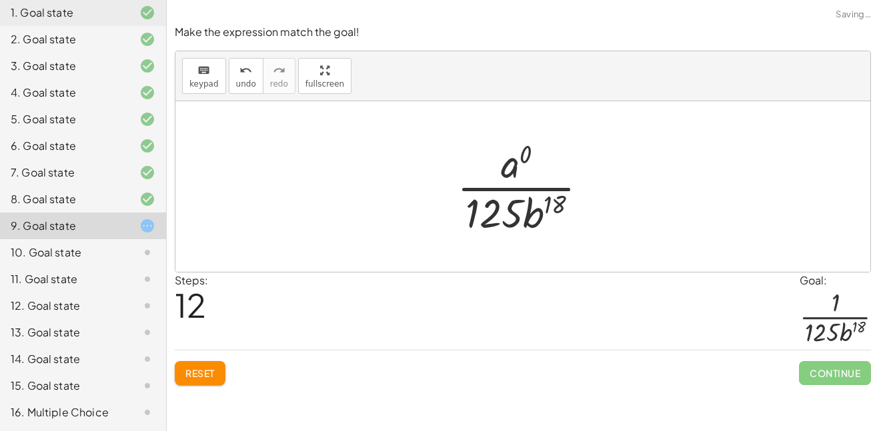
click at [515, 165] on div at bounding box center [527, 186] width 155 height 103
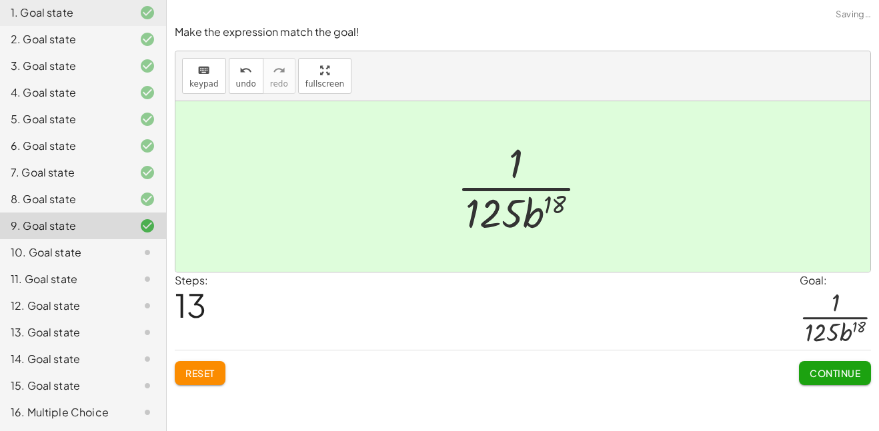
click at [826, 365] on button "Continue" at bounding box center [835, 373] width 72 height 24
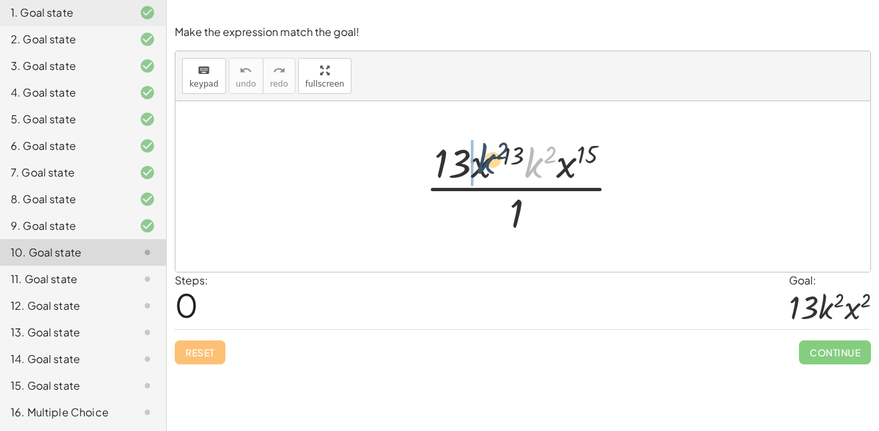
drag, startPoint x: 539, startPoint y: 167, endPoint x: 484, endPoint y: 165, distance: 55.4
click at [484, 165] on div at bounding box center [528, 186] width 218 height 103
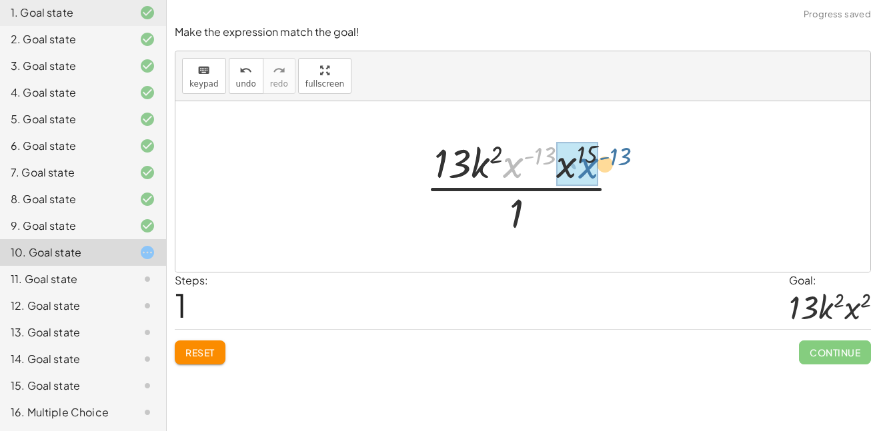
drag, startPoint x: 514, startPoint y: 165, endPoint x: 564, endPoint y: 155, distance: 50.4
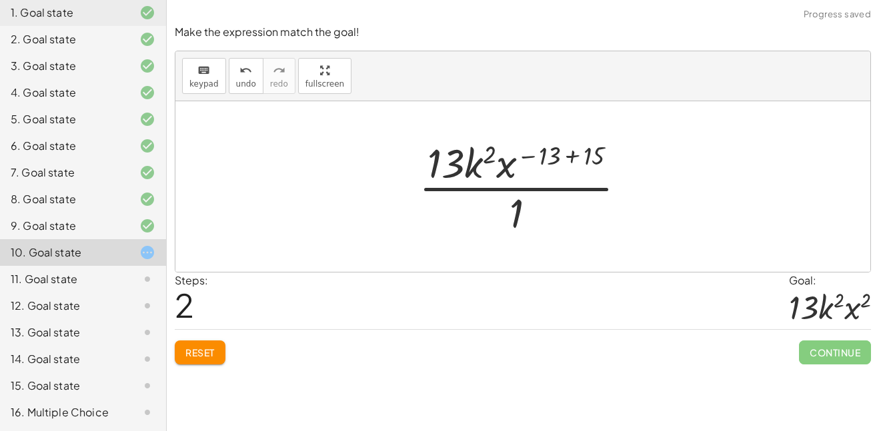
click at [576, 158] on div at bounding box center [527, 186] width 231 height 103
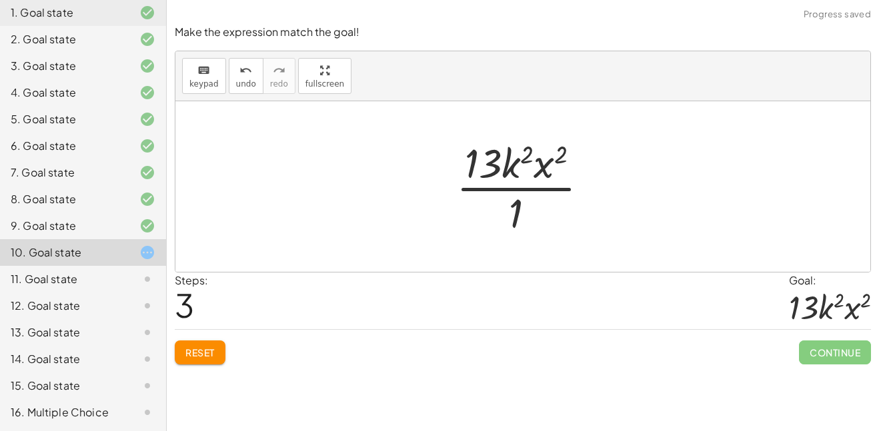
click at [514, 213] on div at bounding box center [528, 186] width 157 height 103
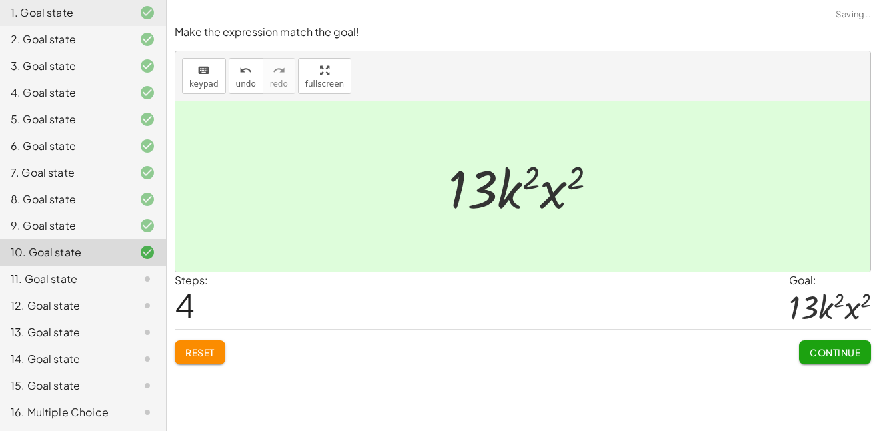
click at [832, 353] on span "Continue" at bounding box center [835, 353] width 51 height 12
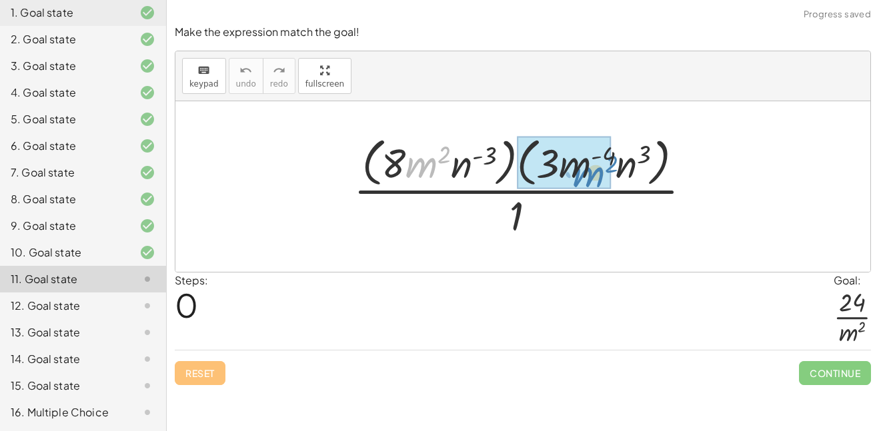
drag, startPoint x: 421, startPoint y: 168, endPoint x: 598, endPoint y: 177, distance: 177.6
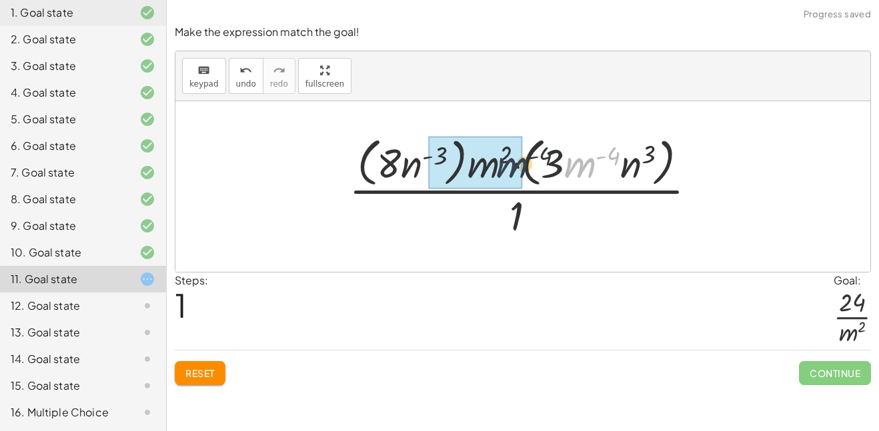
drag, startPoint x: 580, startPoint y: 175, endPoint x: 498, endPoint y: 175, distance: 82.7
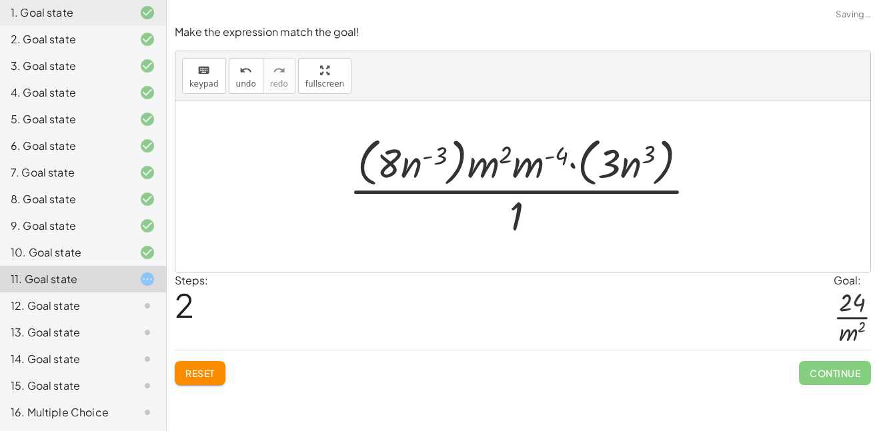
click at [518, 165] on div at bounding box center [528, 186] width 372 height 109
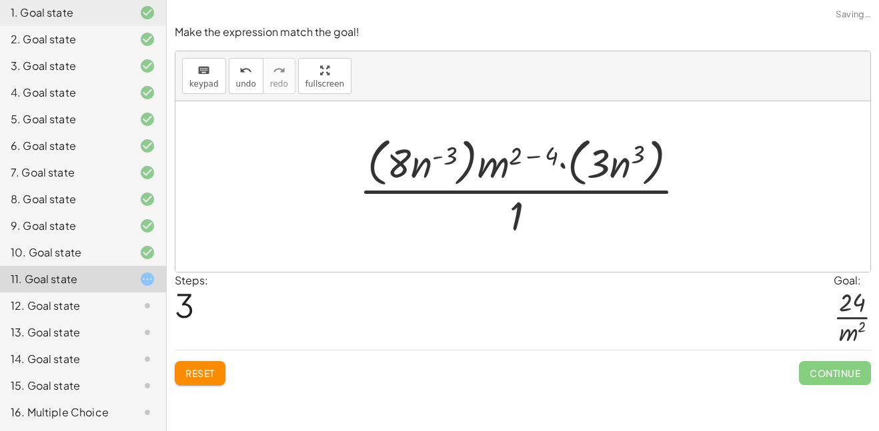
click at [522, 160] on div at bounding box center [527, 186] width 351 height 109
click at [529, 151] on div at bounding box center [527, 186] width 351 height 109
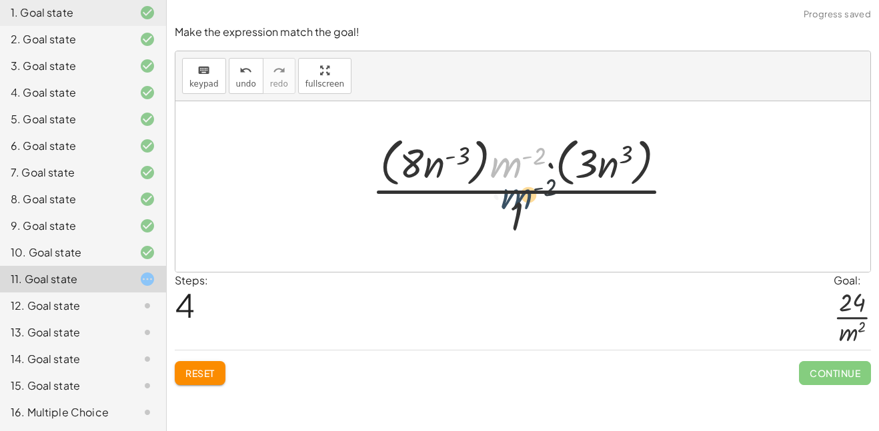
drag, startPoint x: 510, startPoint y: 166, endPoint x: 528, endPoint y: 217, distance: 54.4
click at [528, 217] on div at bounding box center [528, 186] width 327 height 109
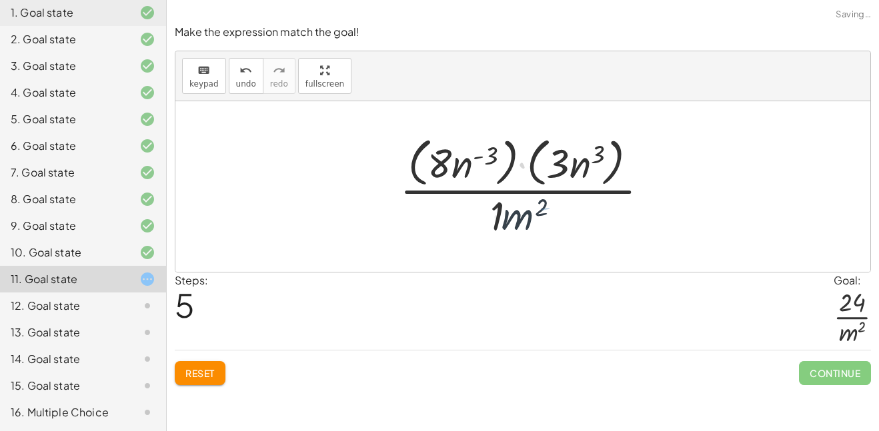
click at [489, 216] on div at bounding box center [527, 186] width 261 height 109
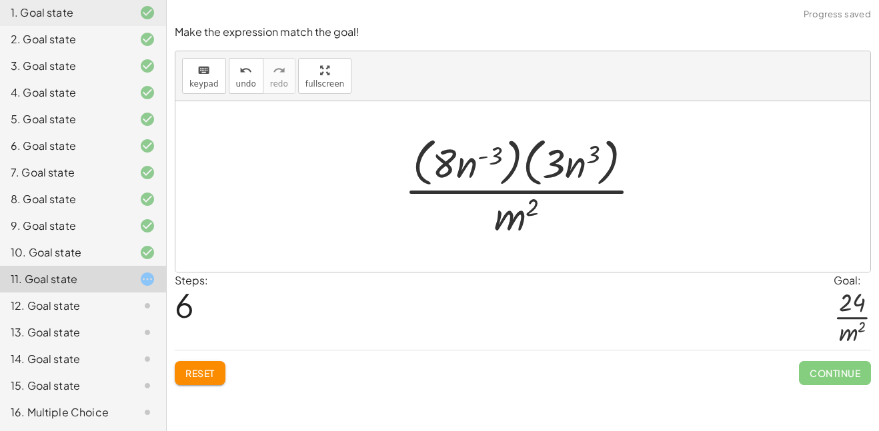
click at [490, 157] on div at bounding box center [527, 186] width 261 height 109
drag, startPoint x: 590, startPoint y: 167, endPoint x: 462, endPoint y: 181, distance: 128.1
click at [462, 181] on div at bounding box center [527, 186] width 261 height 109
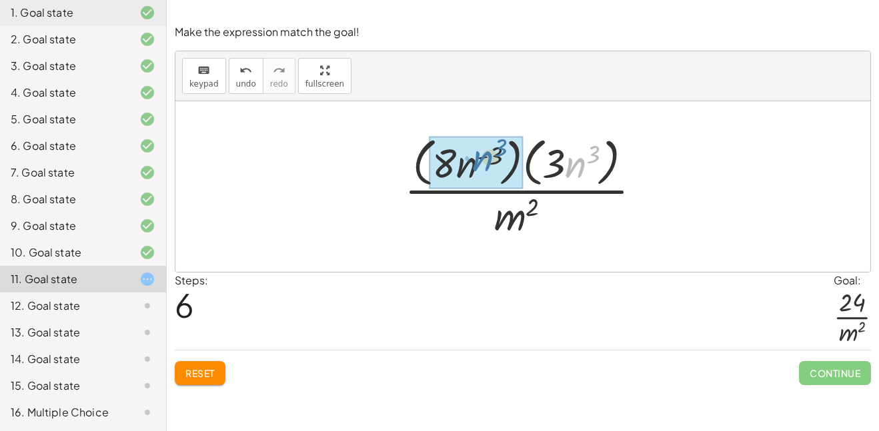
drag, startPoint x: 574, startPoint y: 167, endPoint x: 476, endPoint y: 161, distance: 98.2
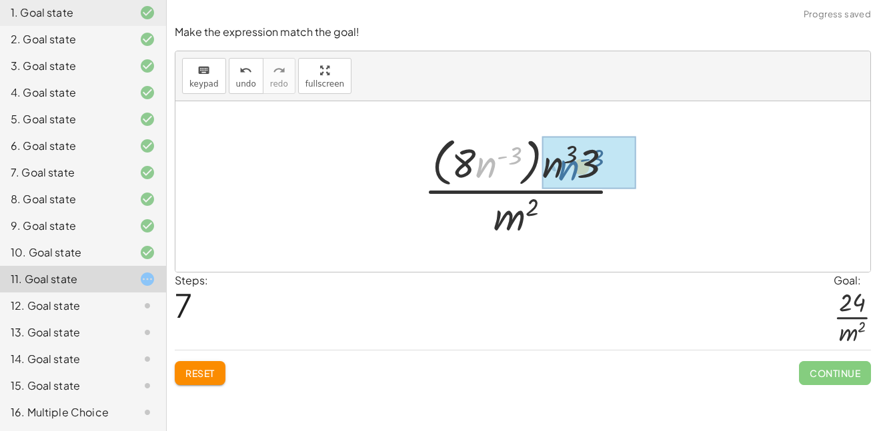
drag, startPoint x: 493, startPoint y: 163, endPoint x: 563, endPoint y: 160, distance: 70.1
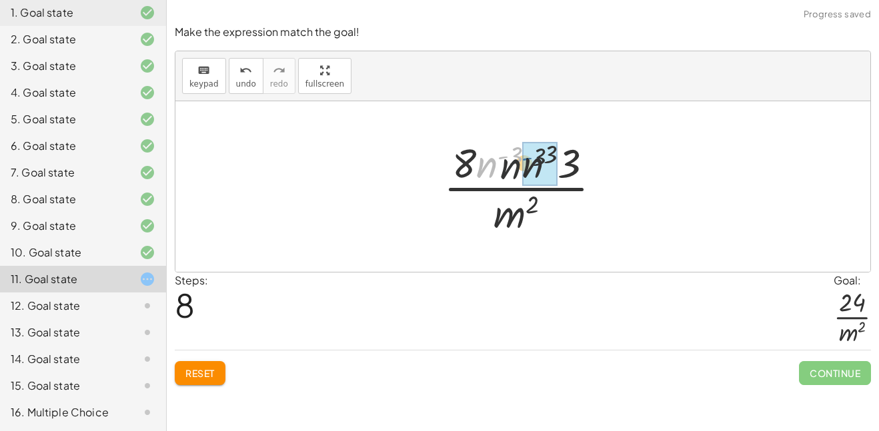
drag, startPoint x: 502, startPoint y: 166, endPoint x: 542, endPoint y: 169, distance: 40.8
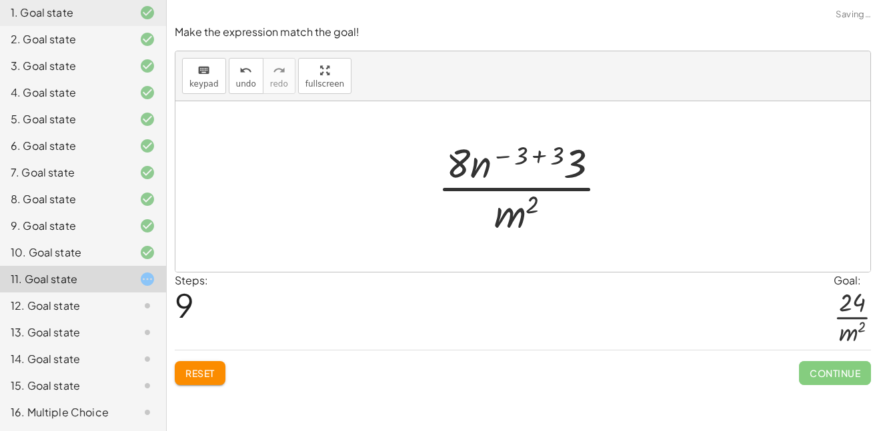
click at [538, 154] on div at bounding box center [528, 186] width 195 height 103
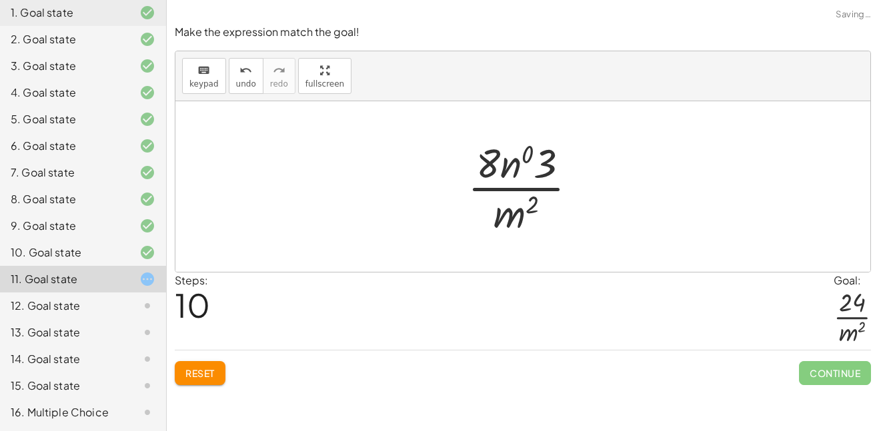
click at [514, 171] on div at bounding box center [528, 186] width 134 height 103
click at [522, 161] on div at bounding box center [528, 186] width 134 height 103
drag, startPoint x: 522, startPoint y: 163, endPoint x: 486, endPoint y: 154, distance: 37.2
click at [486, 154] on div at bounding box center [528, 186] width 111 height 103
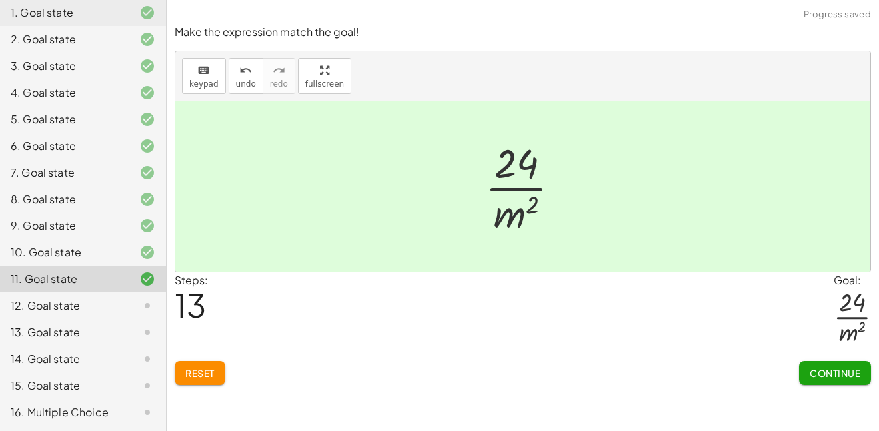
click at [830, 379] on span "Continue" at bounding box center [835, 373] width 51 height 12
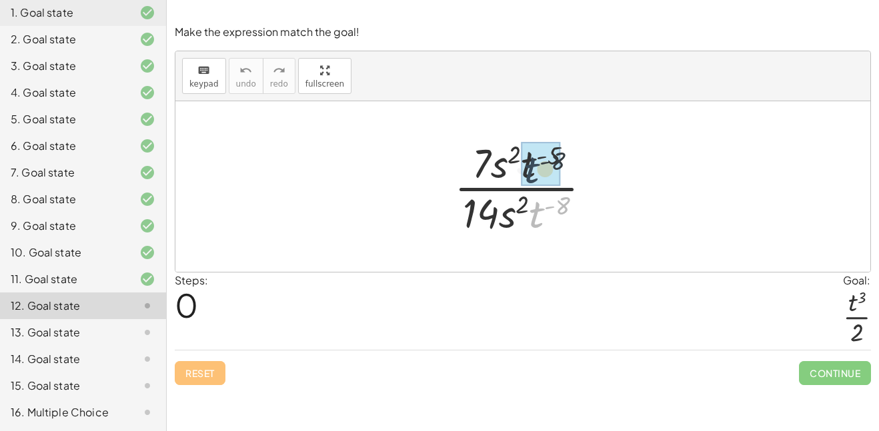
drag, startPoint x: 538, startPoint y: 213, endPoint x: 532, endPoint y: 165, distance: 47.8
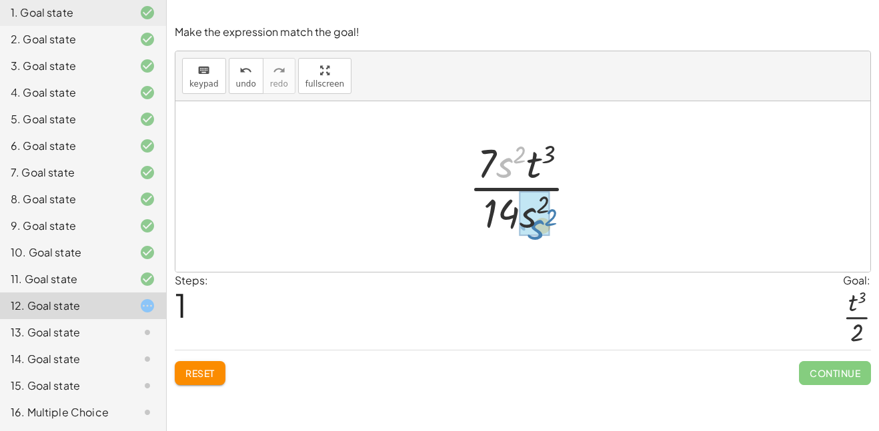
drag, startPoint x: 506, startPoint y: 165, endPoint x: 538, endPoint y: 220, distance: 63.4
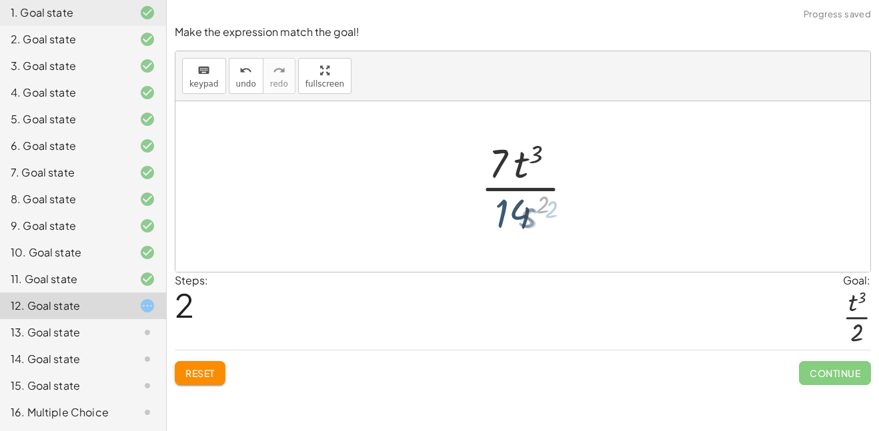
drag, startPoint x: 538, startPoint y: 220, endPoint x: 548, endPoint y: 220, distance: 9.3
click at [548, 220] on div at bounding box center [527, 186] width 101 height 103
drag, startPoint x: 500, startPoint y: 156, endPoint x: 506, endPoint y: 201, distance: 45.7
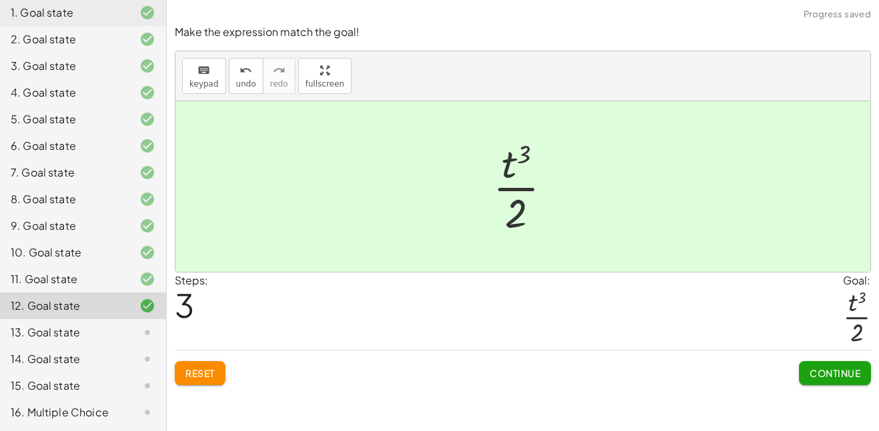
click at [842, 362] on button "Continue" at bounding box center [835, 373] width 72 height 24
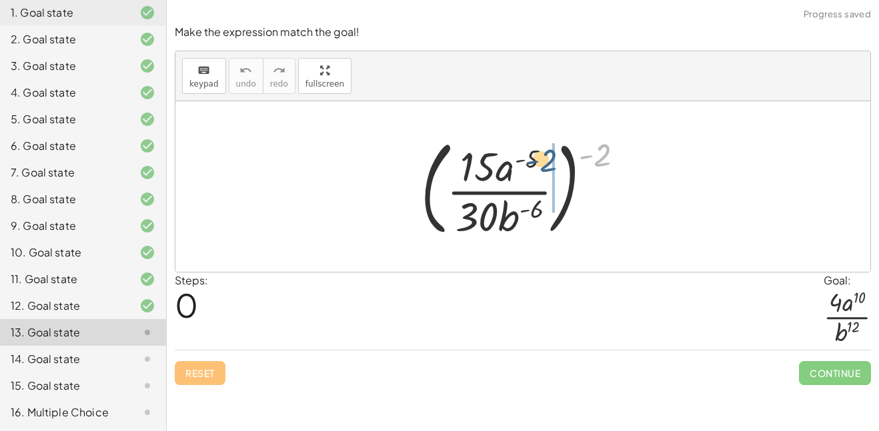
drag, startPoint x: 600, startPoint y: 157, endPoint x: 544, endPoint y: 162, distance: 55.6
click at [544, 162] on div at bounding box center [527, 186] width 227 height 111
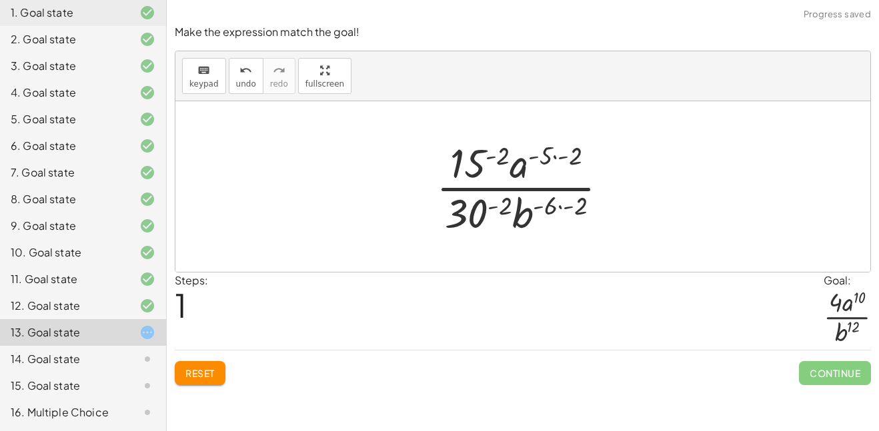
click at [560, 153] on div at bounding box center [527, 186] width 196 height 103
click at [550, 210] on div at bounding box center [527, 186] width 196 height 103
click at [567, 209] on div at bounding box center [527, 186] width 196 height 103
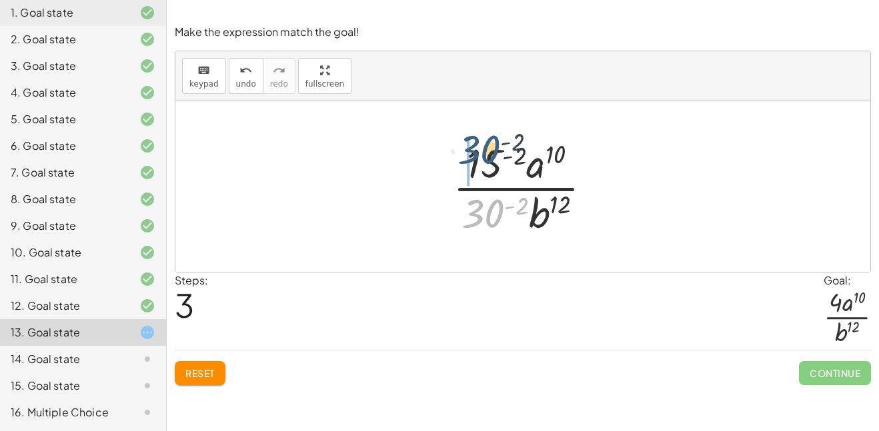
drag, startPoint x: 490, startPoint y: 227, endPoint x: 486, endPoint y: 161, distance: 66.8
click at [486, 161] on div at bounding box center [527, 186] width 163 height 103
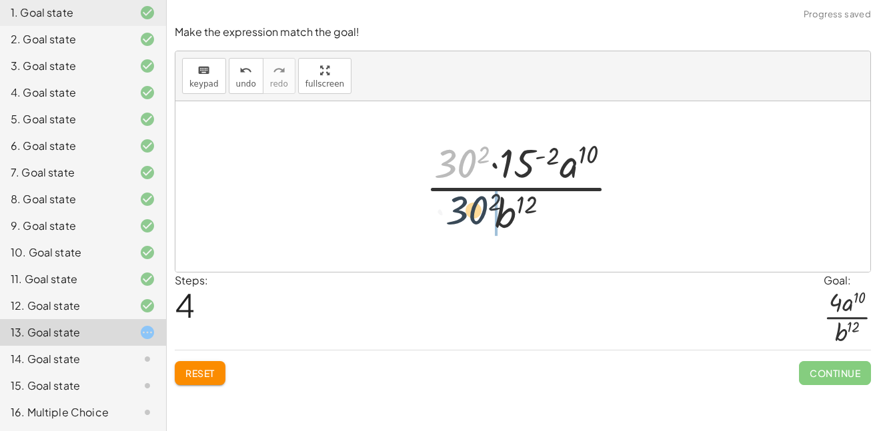
drag, startPoint x: 446, startPoint y: 163, endPoint x: 460, endPoint y: 223, distance: 61.6
click at [460, 223] on div at bounding box center [528, 186] width 218 height 103
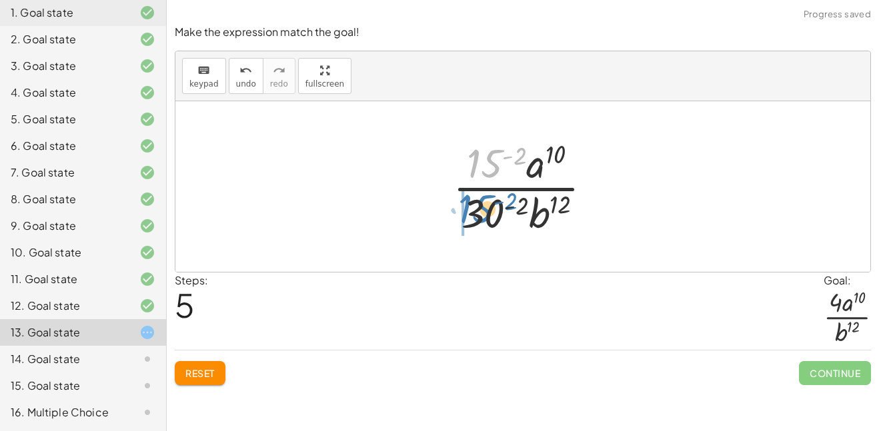
drag, startPoint x: 474, startPoint y: 170, endPoint x: 464, endPoint y: 215, distance: 46.4
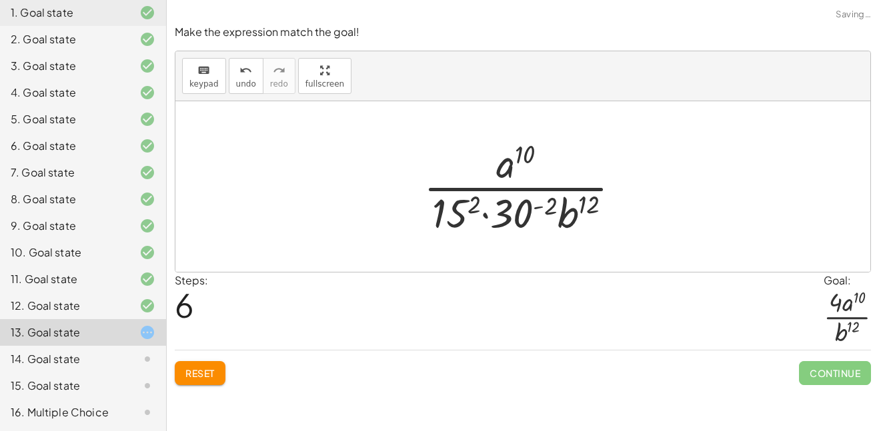
click at [474, 205] on div at bounding box center [527, 186] width 221 height 103
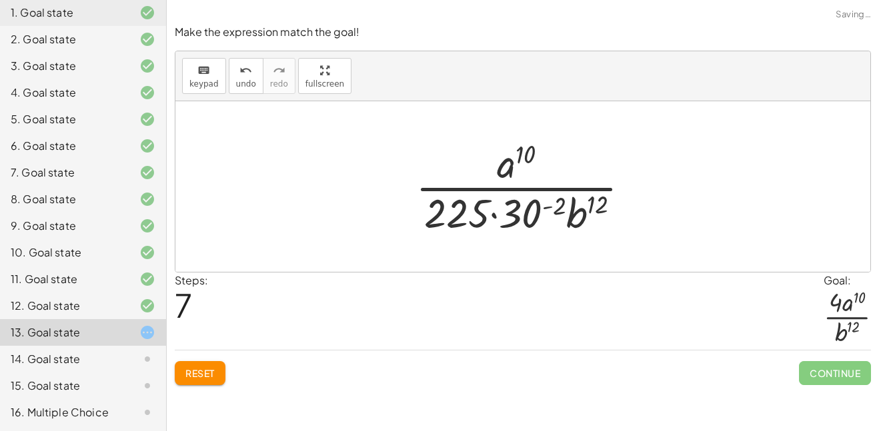
click at [555, 207] on div at bounding box center [528, 186] width 239 height 103
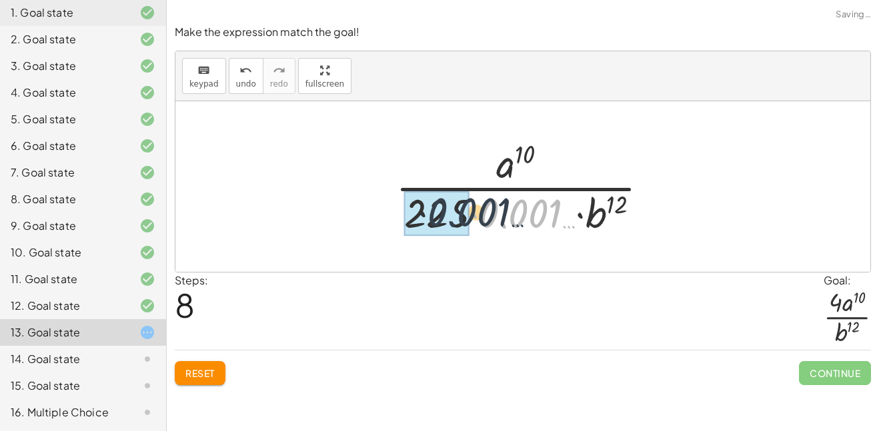
drag, startPoint x: 539, startPoint y: 216, endPoint x: 462, endPoint y: 215, distance: 77.4
